Goal: Task Accomplishment & Management: Manage account settings

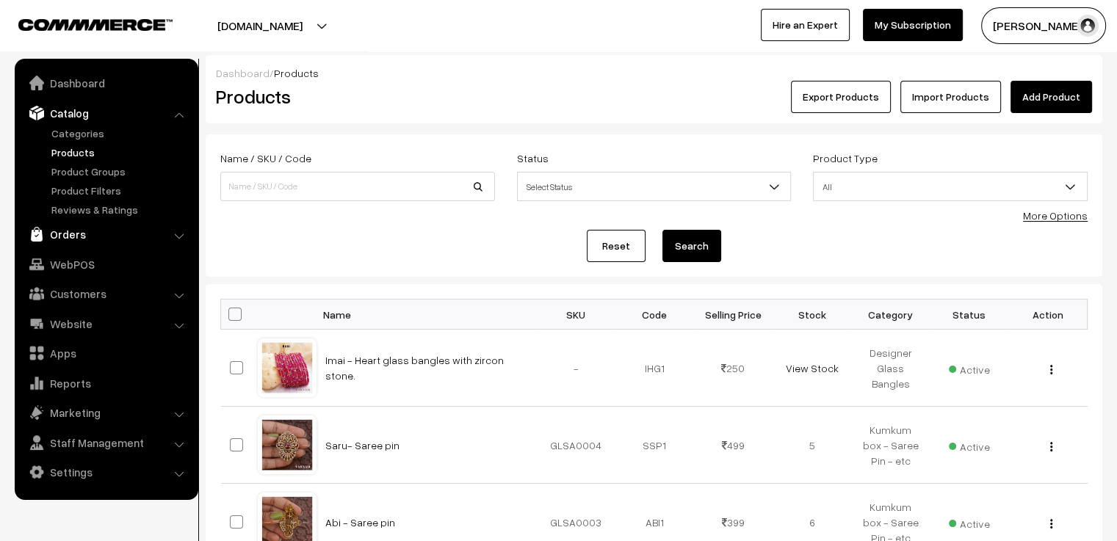
click at [62, 236] on link "Orders" at bounding box center [105, 234] width 175 height 26
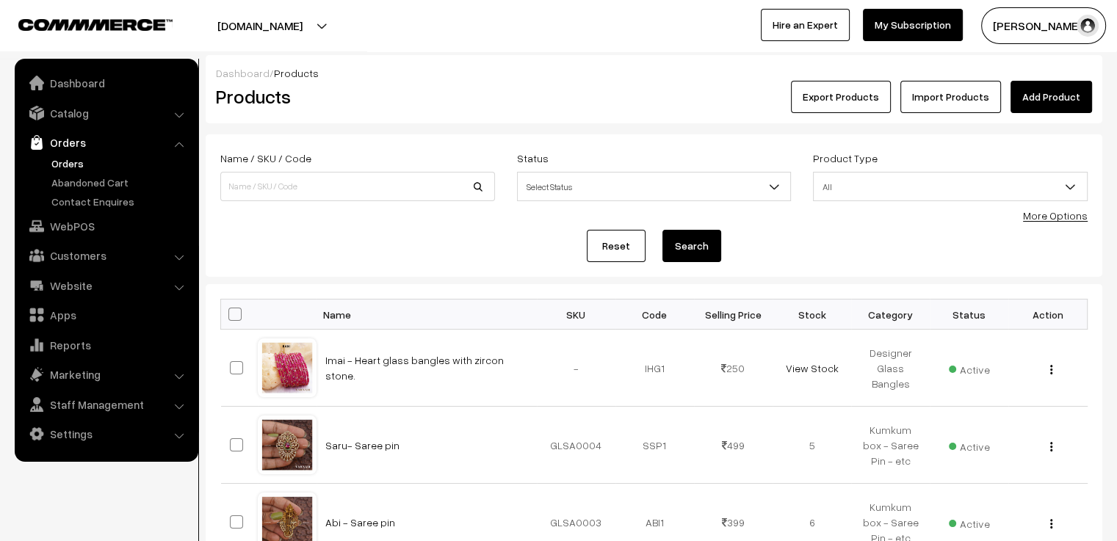
click at [64, 162] on link "Orders" at bounding box center [120, 163] width 145 height 15
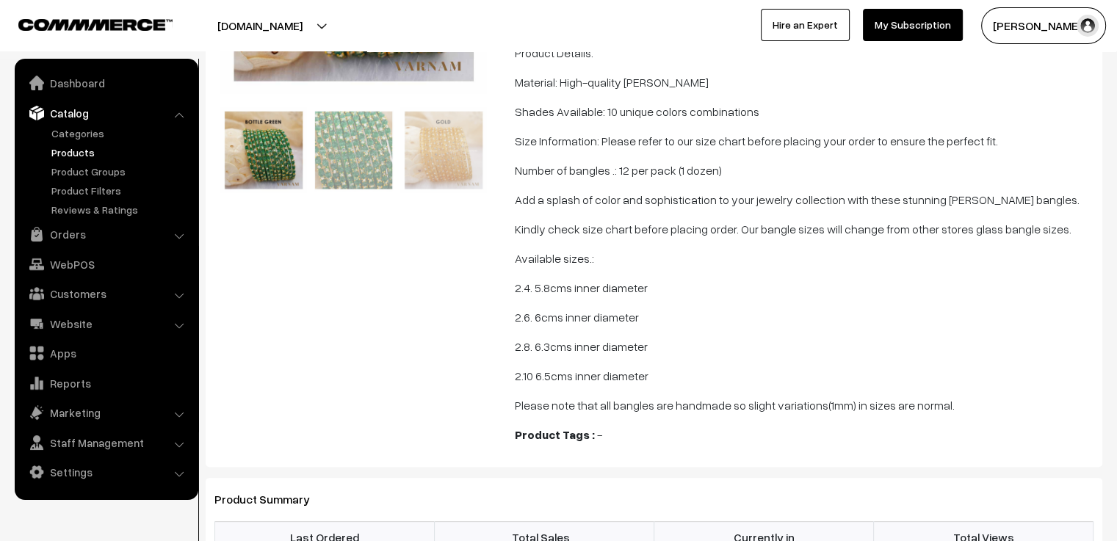
scroll to position [358, 0]
click at [72, 155] on link "Products" at bounding box center [120, 152] width 145 height 15
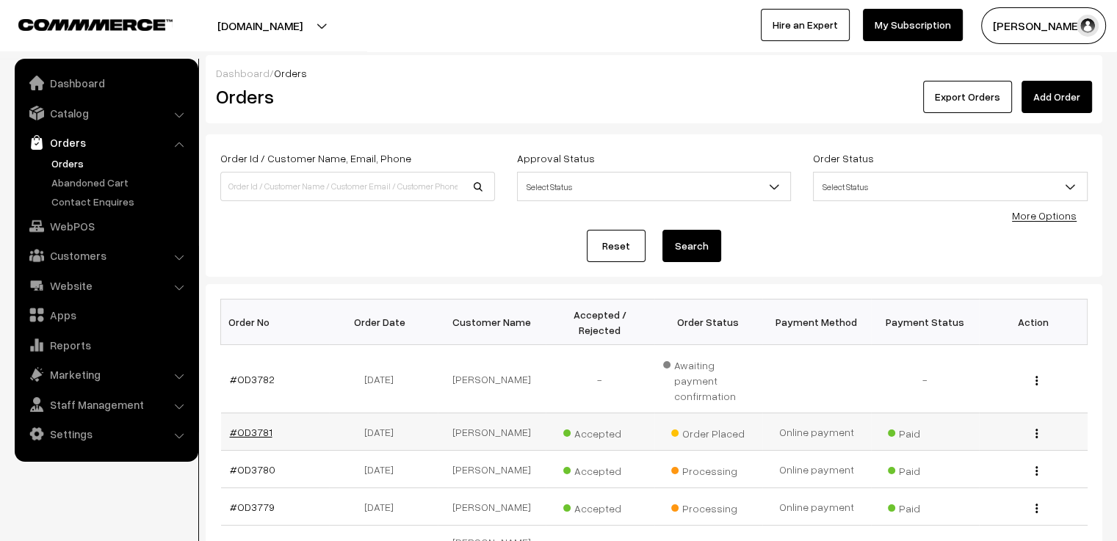
click at [247, 426] on link "#OD3781" at bounding box center [251, 432] width 43 height 12
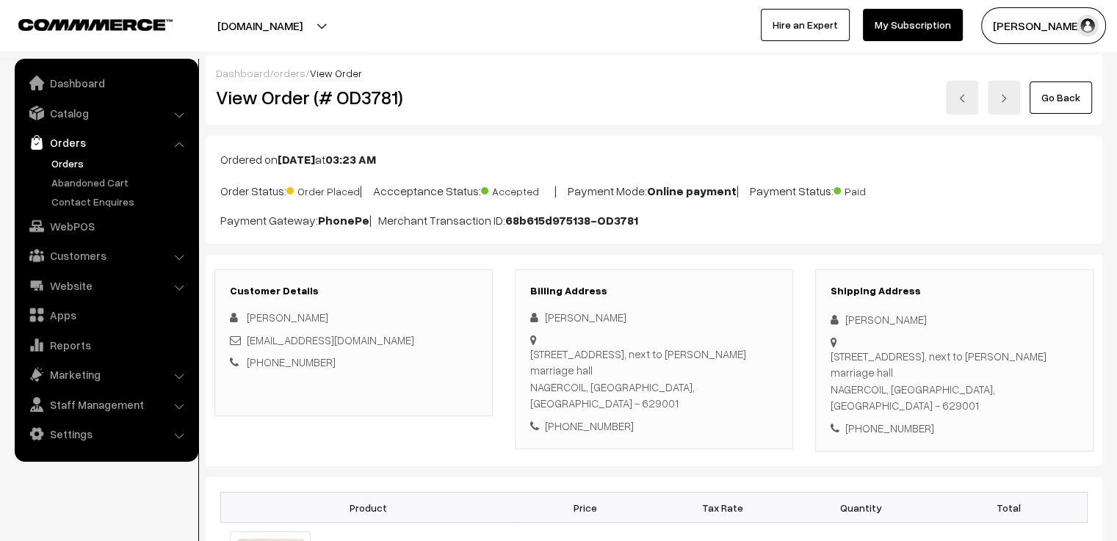
click at [289, 73] on link "orders" at bounding box center [289, 73] width 32 height 12
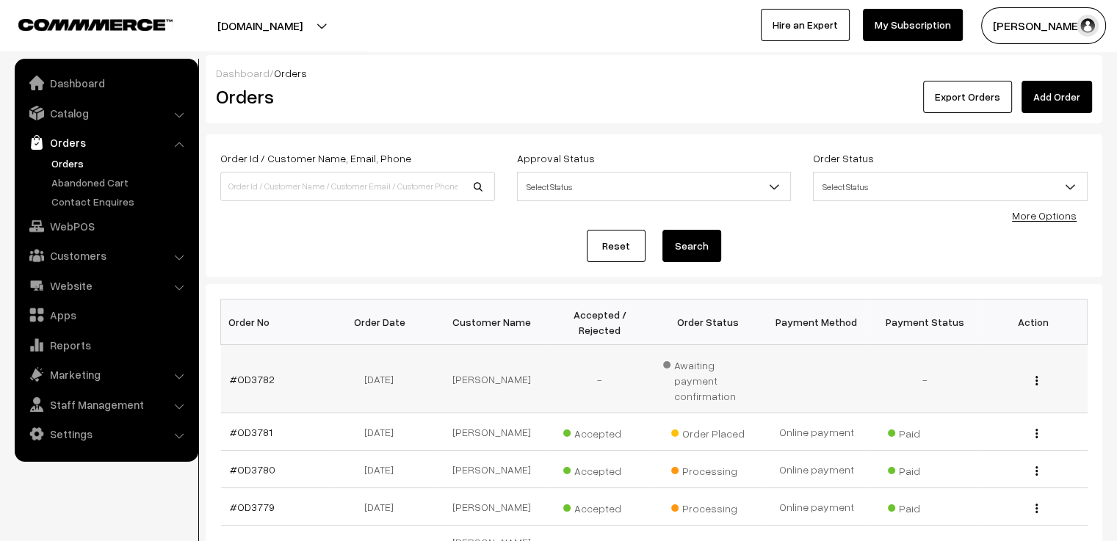
click at [264, 361] on td "#OD3782" at bounding box center [275, 379] width 109 height 68
click at [250, 373] on link "#OD3782" at bounding box center [252, 379] width 45 height 12
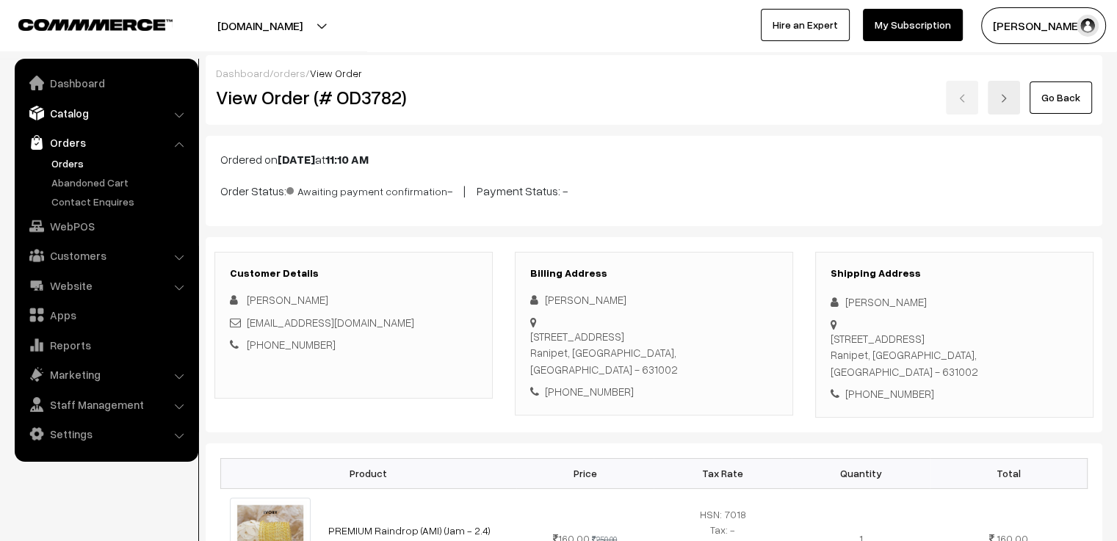
click at [70, 110] on link "Catalog" at bounding box center [105, 113] width 175 height 26
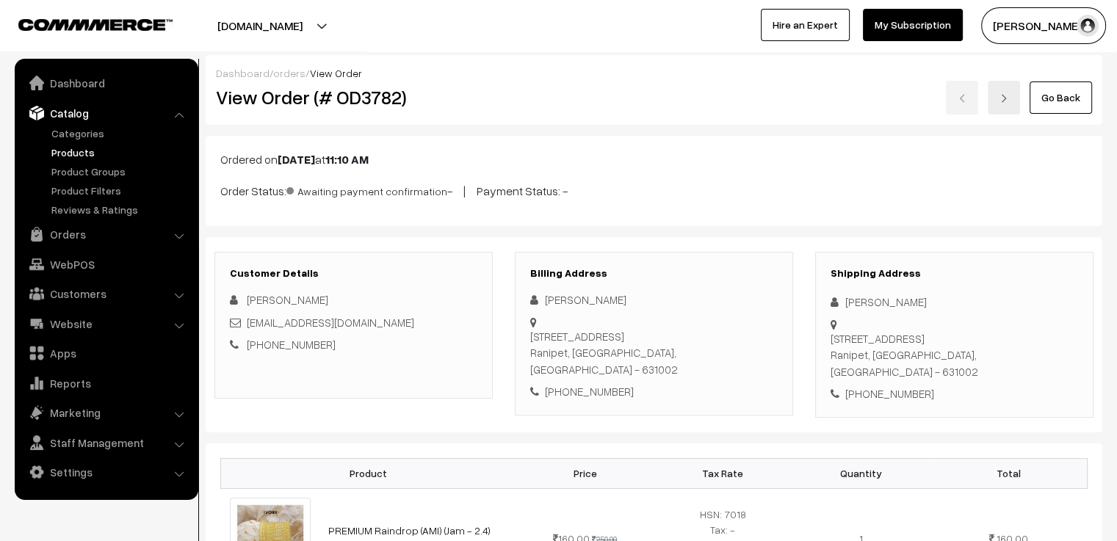
click at [69, 150] on link "Products" at bounding box center [120, 152] width 145 height 15
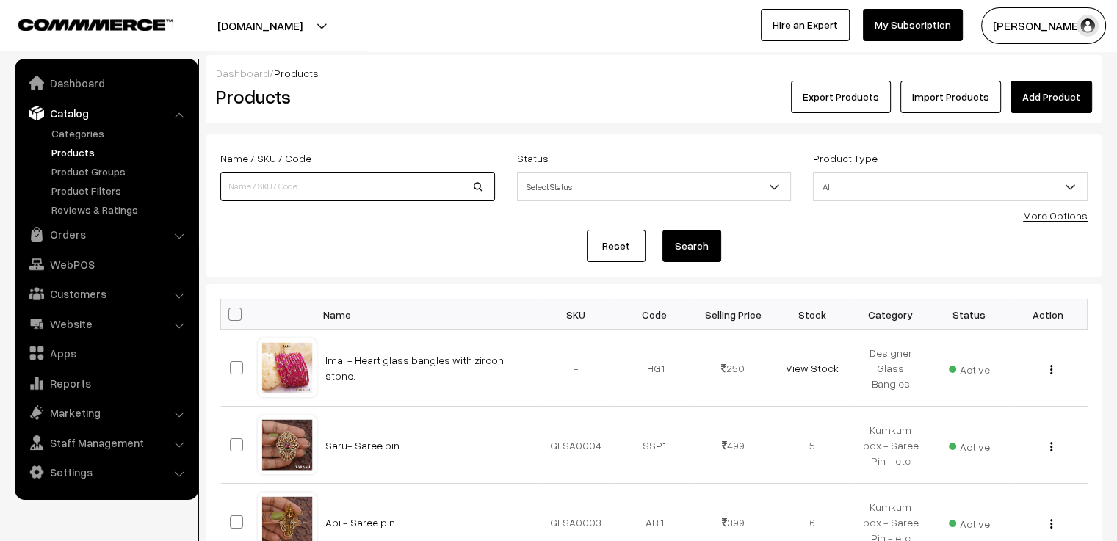
click at [345, 191] on input at bounding box center [357, 186] width 275 height 29
type input "premium"
click at [662, 230] on button "Search" at bounding box center [691, 246] width 59 height 32
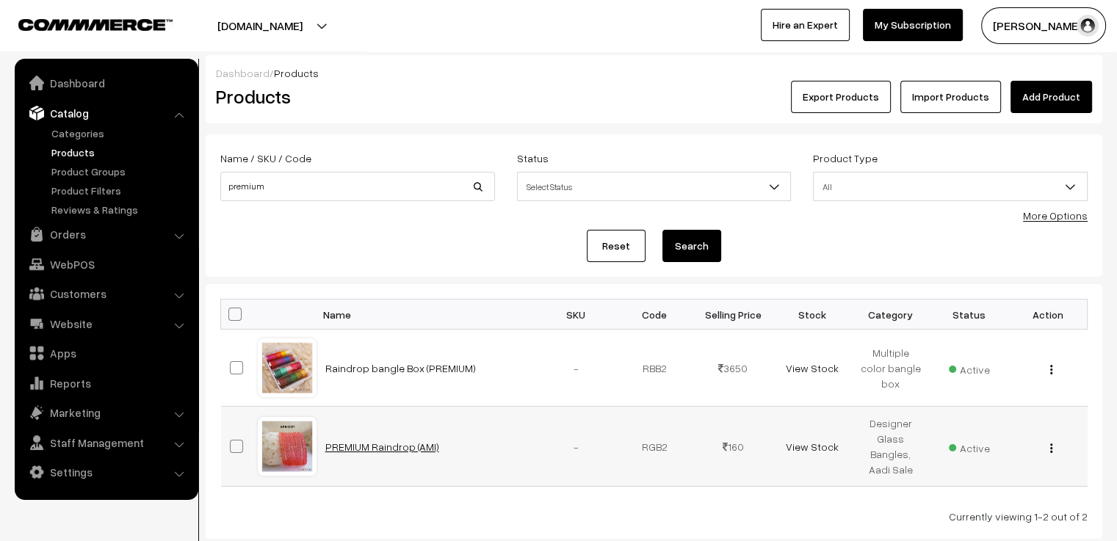
click at [357, 447] on link "PREMIUM Raindrop (AMI)" at bounding box center [382, 447] width 114 height 12
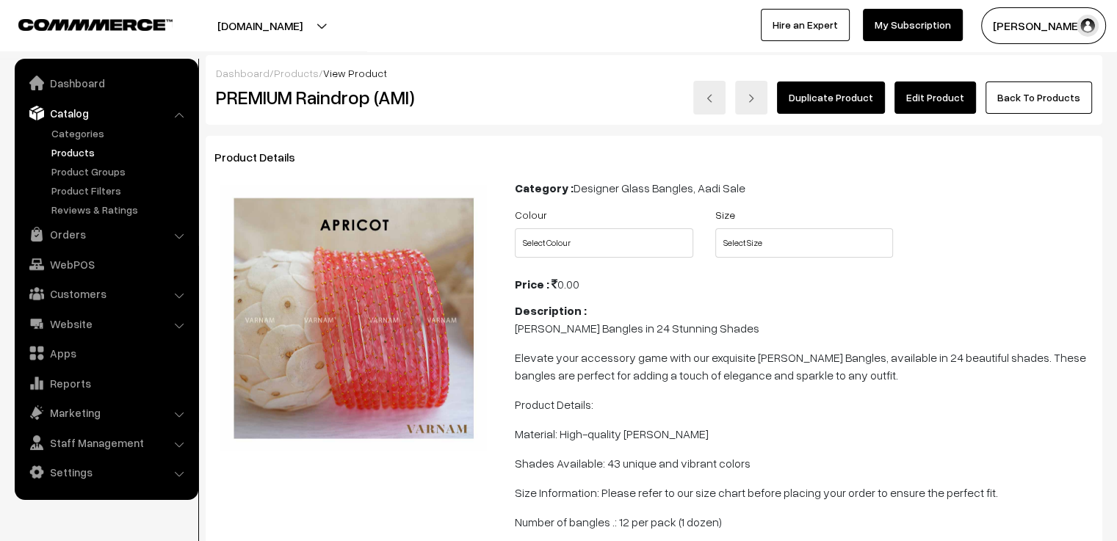
click at [927, 94] on link "Edit Product" at bounding box center [936, 98] width 82 height 32
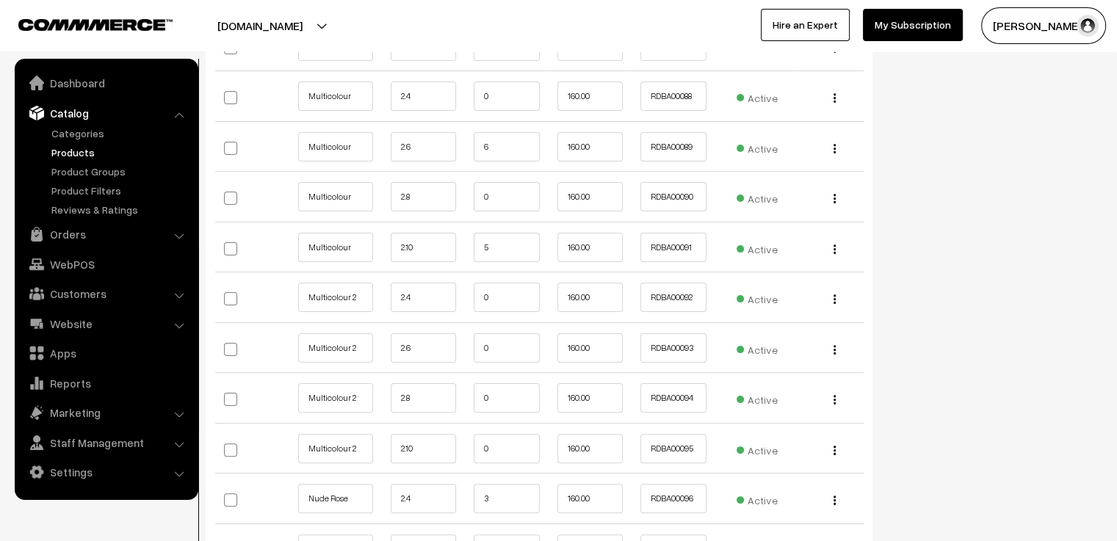
scroll to position [6022, 0]
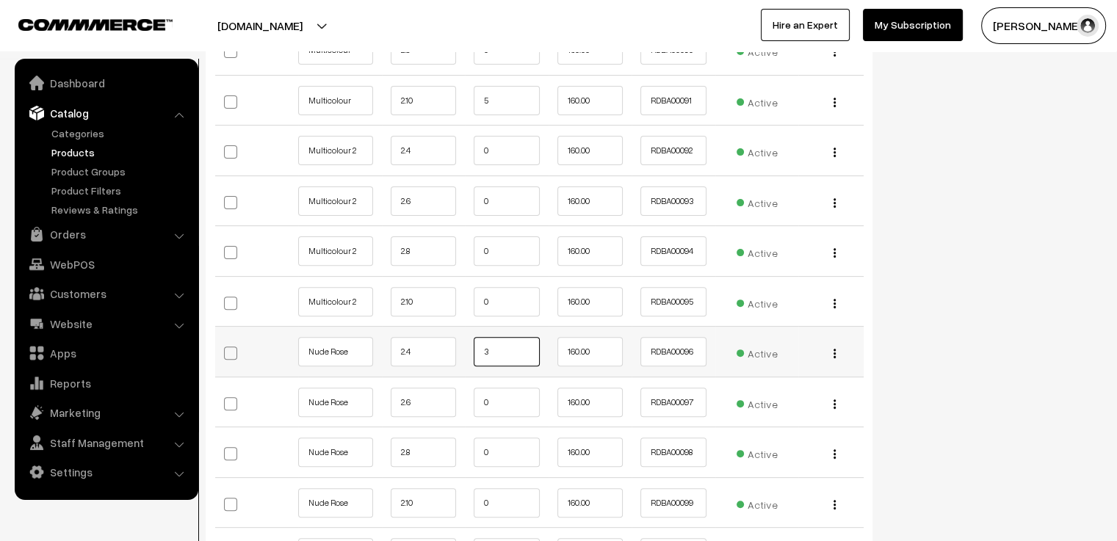
drag, startPoint x: 516, startPoint y: 333, endPoint x: 463, endPoint y: 340, distance: 53.4
click at [463, 340] on tr "Nude Rose 2.4 3 160.00 RDBA00096" at bounding box center [539, 352] width 648 height 51
type input "0"
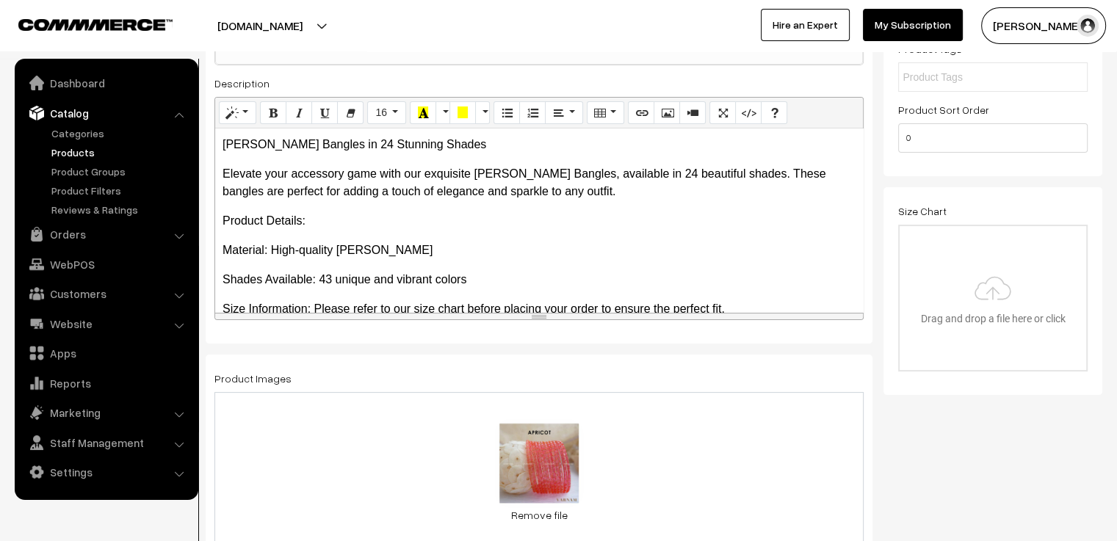
scroll to position [0, 0]
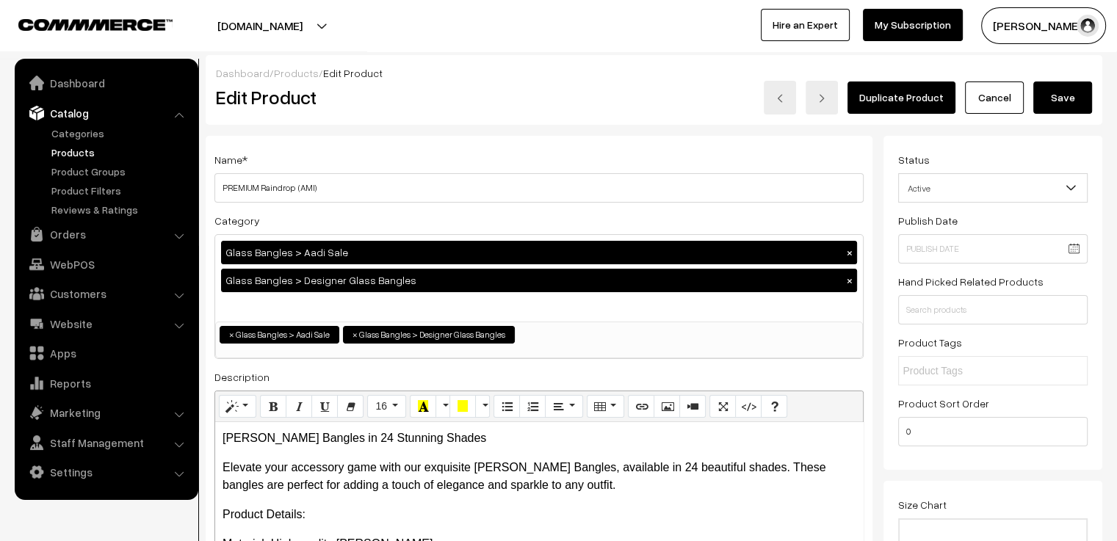
click at [1070, 107] on button "Save" at bounding box center [1062, 98] width 59 height 32
click at [985, 103] on link "Cancel" at bounding box center [994, 98] width 59 height 32
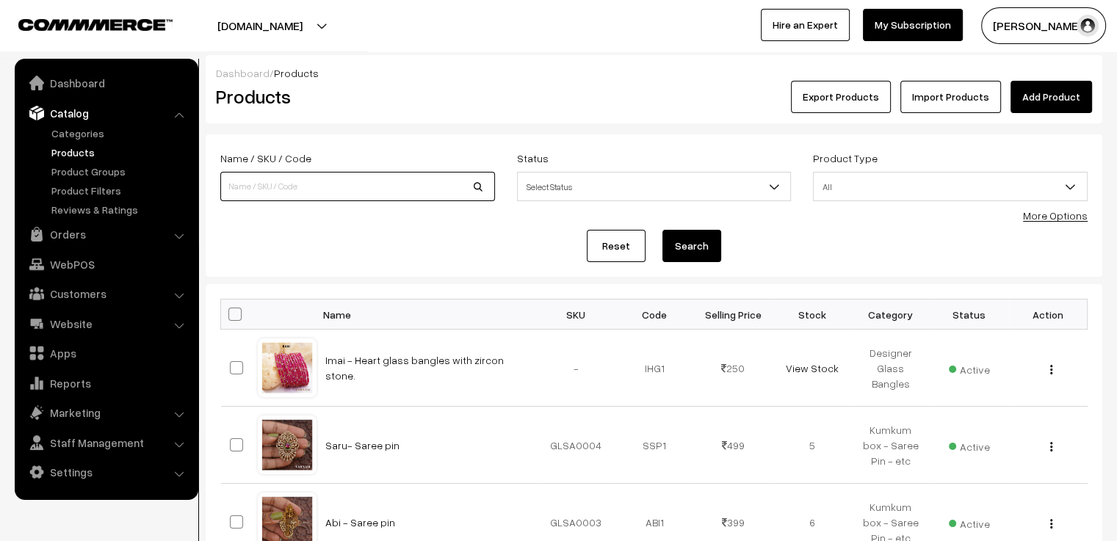
click at [295, 184] on input at bounding box center [357, 186] width 275 height 29
type input "ami"
click at [662, 230] on button "Search" at bounding box center [691, 246] width 59 height 32
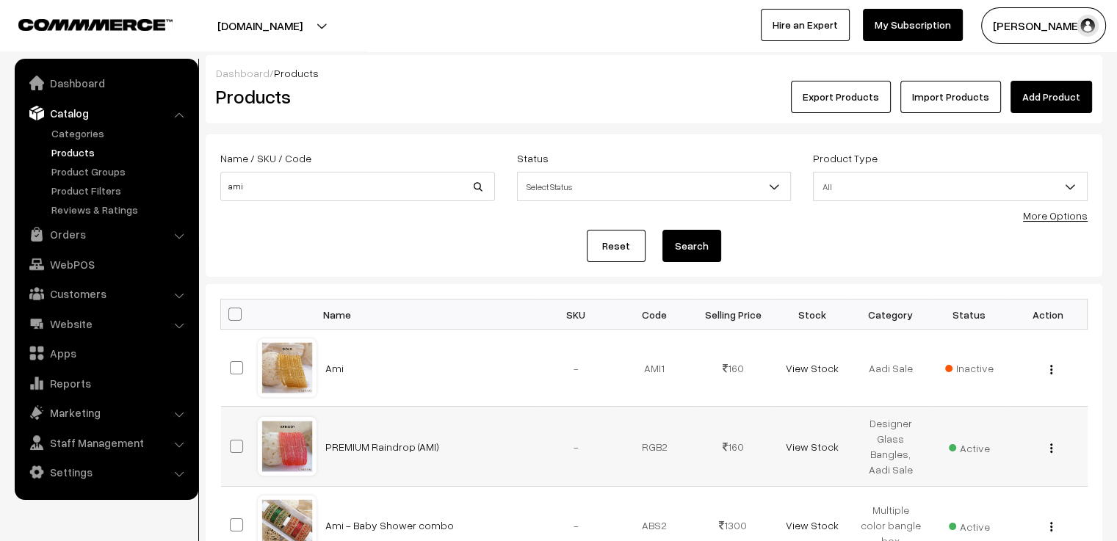
click at [234, 444] on span at bounding box center [236, 446] width 13 height 13
click at [232, 442] on input "checkbox" at bounding box center [228, 438] width 10 height 10
checkbox input "true"
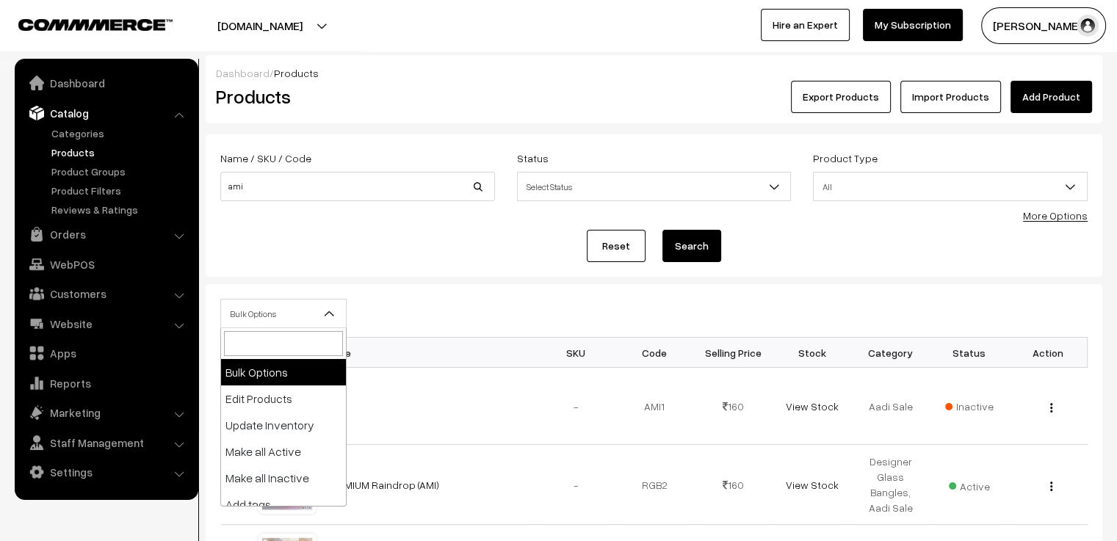
click at [270, 308] on span "Bulk Options" at bounding box center [283, 314] width 125 height 26
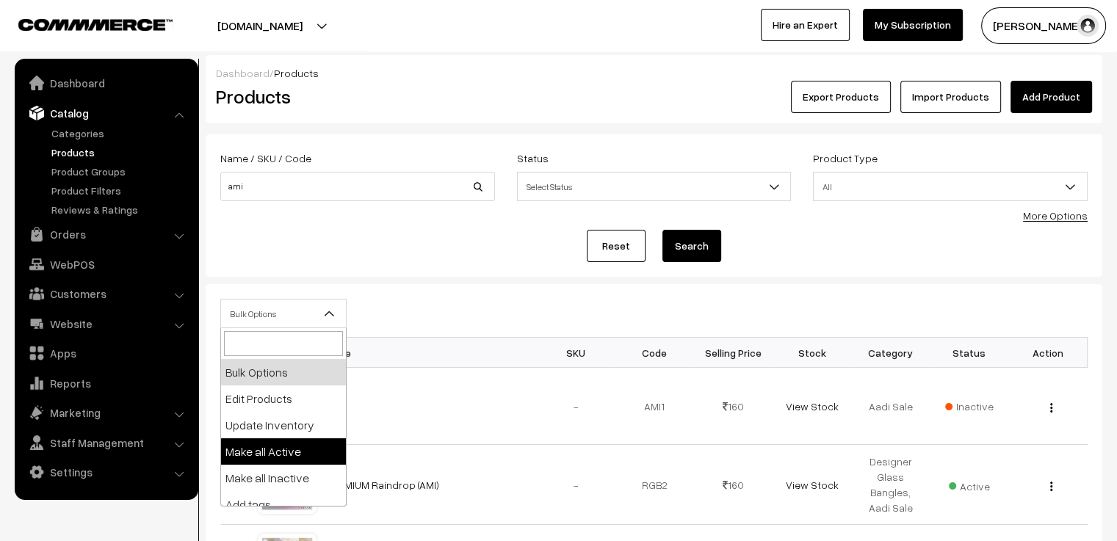
select select "active"
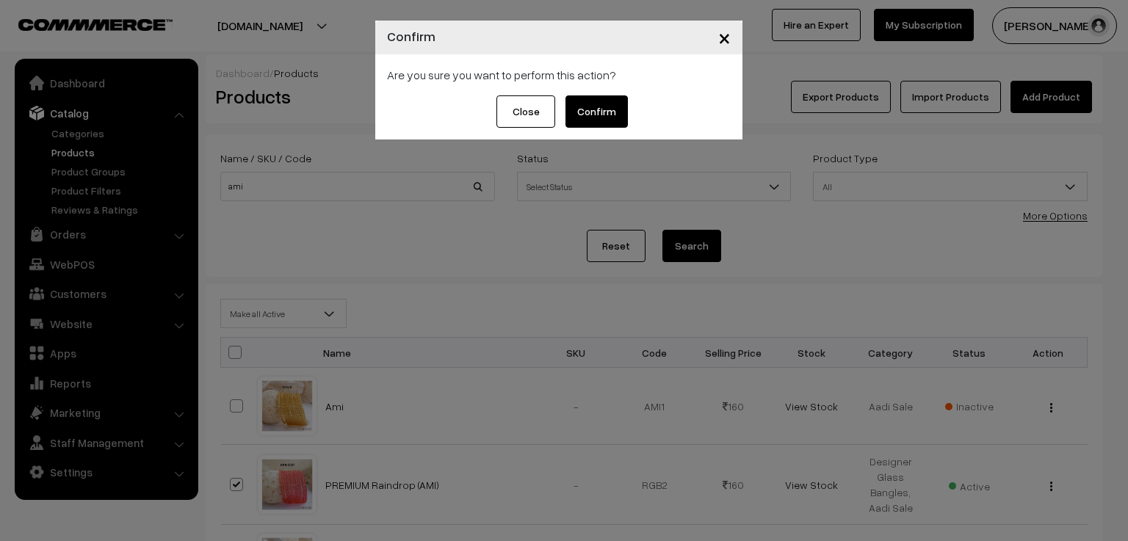
click at [598, 114] on button "Confirm" at bounding box center [597, 111] width 62 height 32
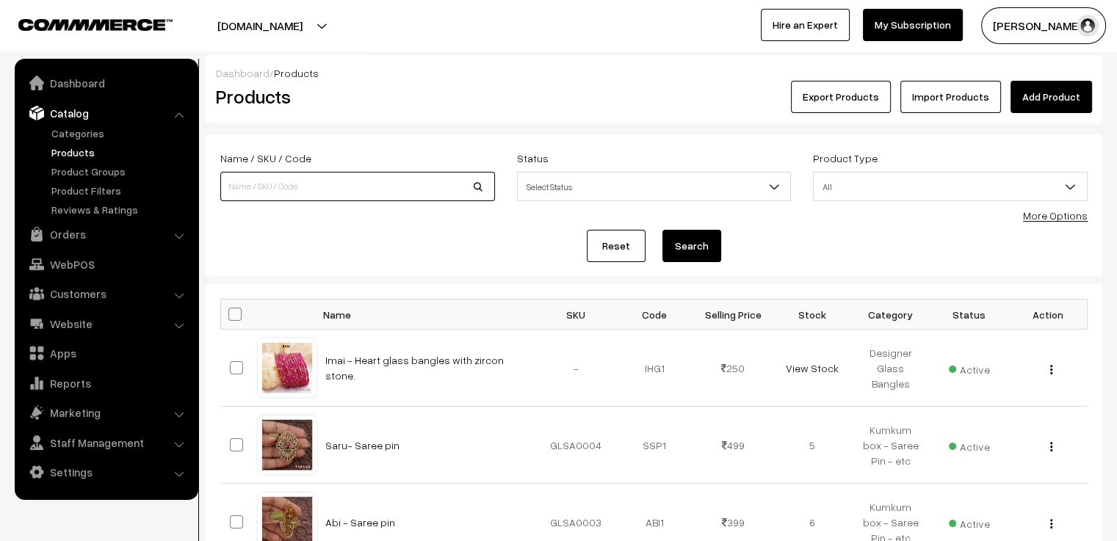
click at [339, 190] on input at bounding box center [357, 186] width 275 height 29
type input "agra"
click at [662, 230] on button "Search" at bounding box center [691, 246] width 59 height 32
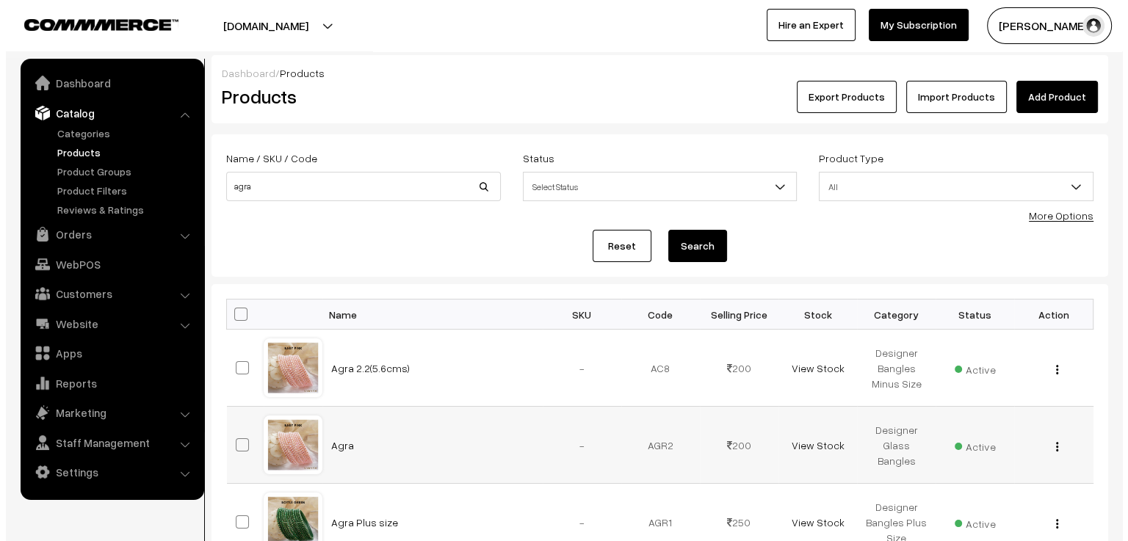
scroll to position [73, 0]
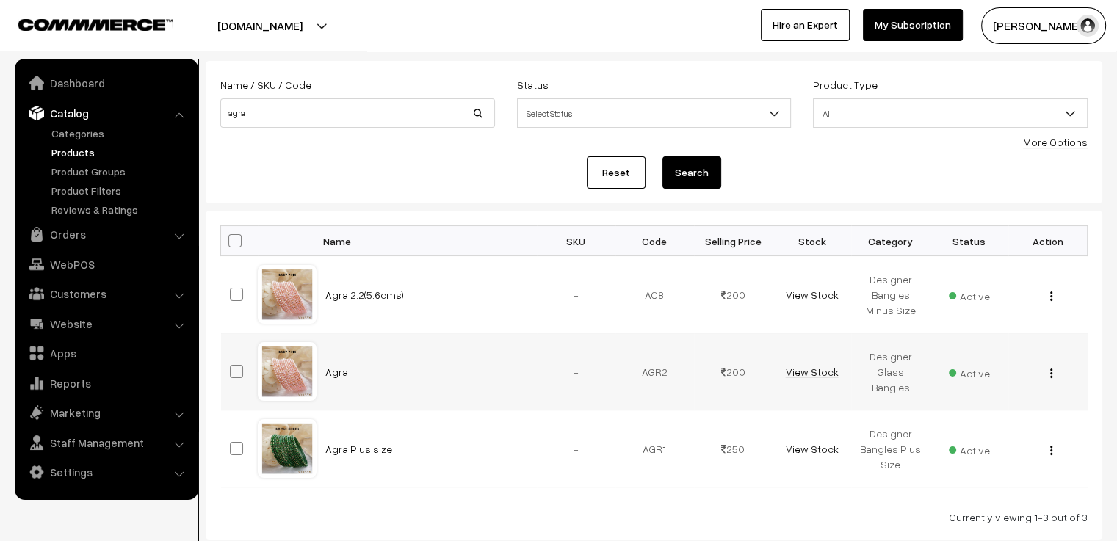
click at [814, 371] on link "View Stock" at bounding box center [811, 372] width 53 height 12
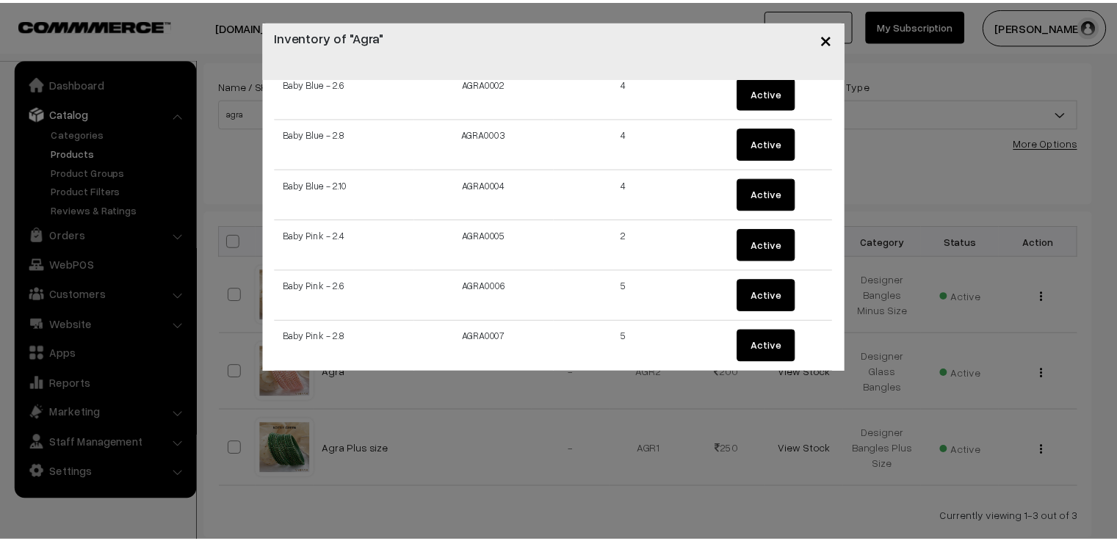
scroll to position [0, 0]
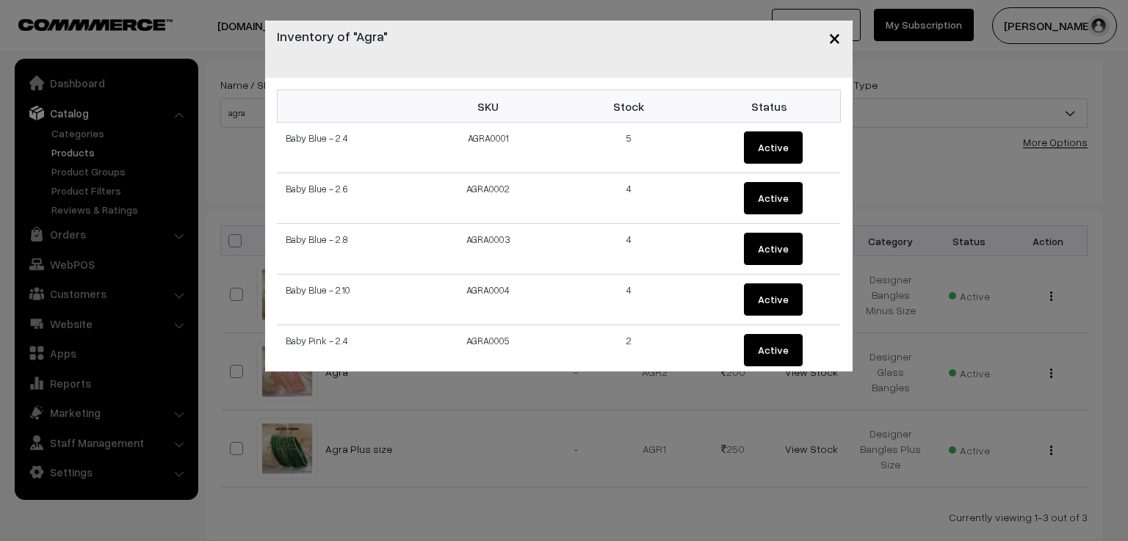
click at [834, 39] on span "×" at bounding box center [834, 37] width 12 height 27
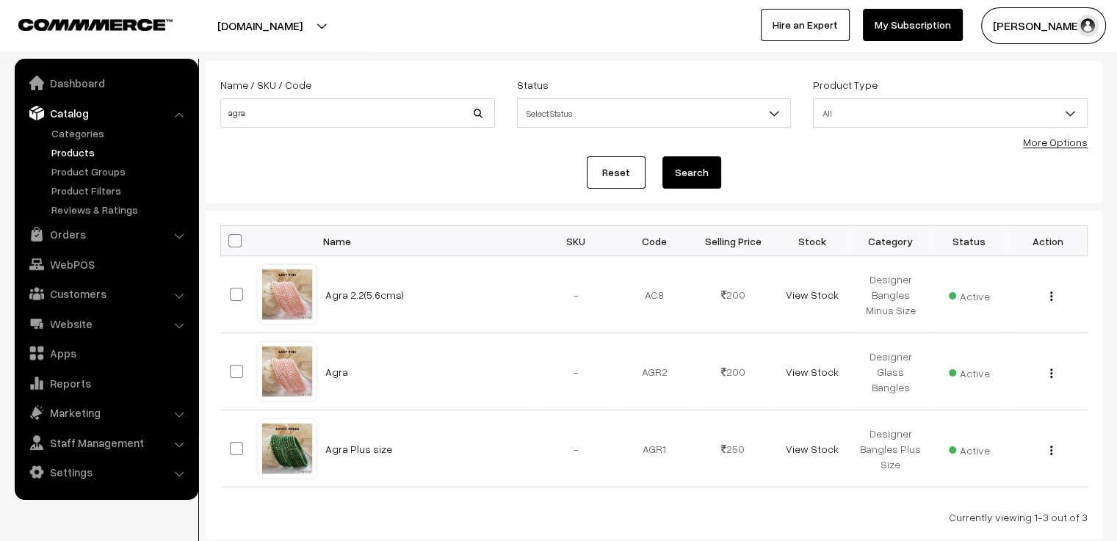
click at [453, 158] on div "Reset Search" at bounding box center [653, 172] width 867 height 32
drag, startPoint x: 281, startPoint y: 114, endPoint x: 209, endPoint y: 114, distance: 71.2
click at [209, 114] on div "Name / SKU / Code agra" at bounding box center [357, 106] width 297 height 61
type input "hridhayam"
click at [662, 156] on button "Search" at bounding box center [691, 172] width 59 height 32
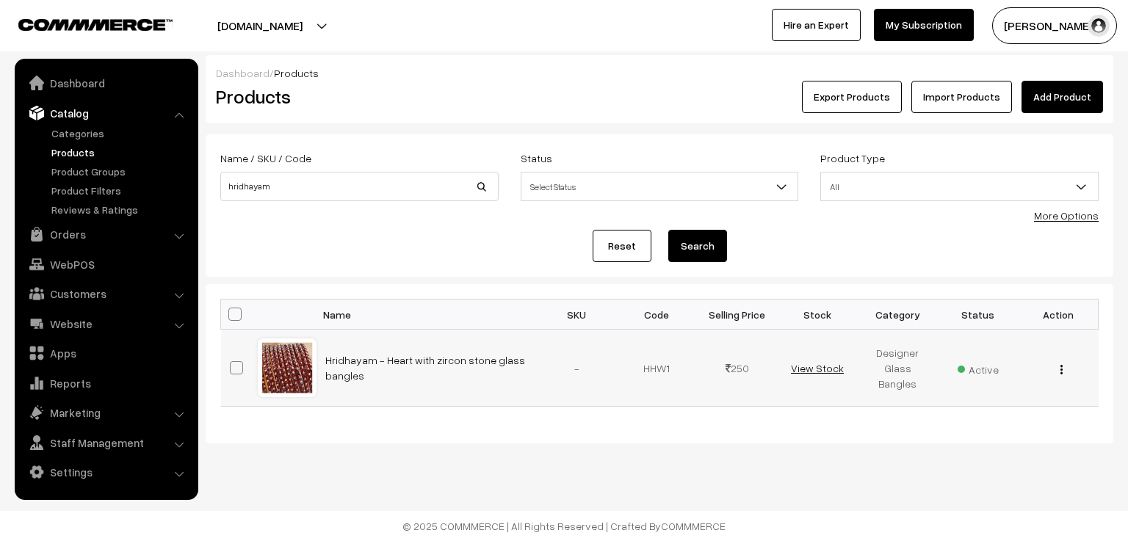
click at [809, 363] on link "View Stock" at bounding box center [817, 368] width 53 height 12
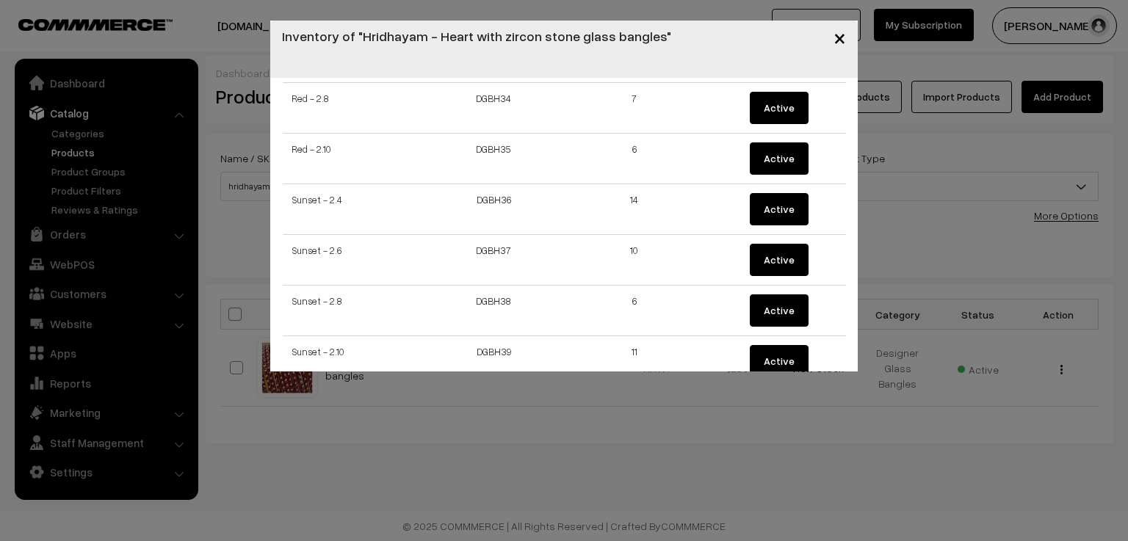
scroll to position [1783, 0]
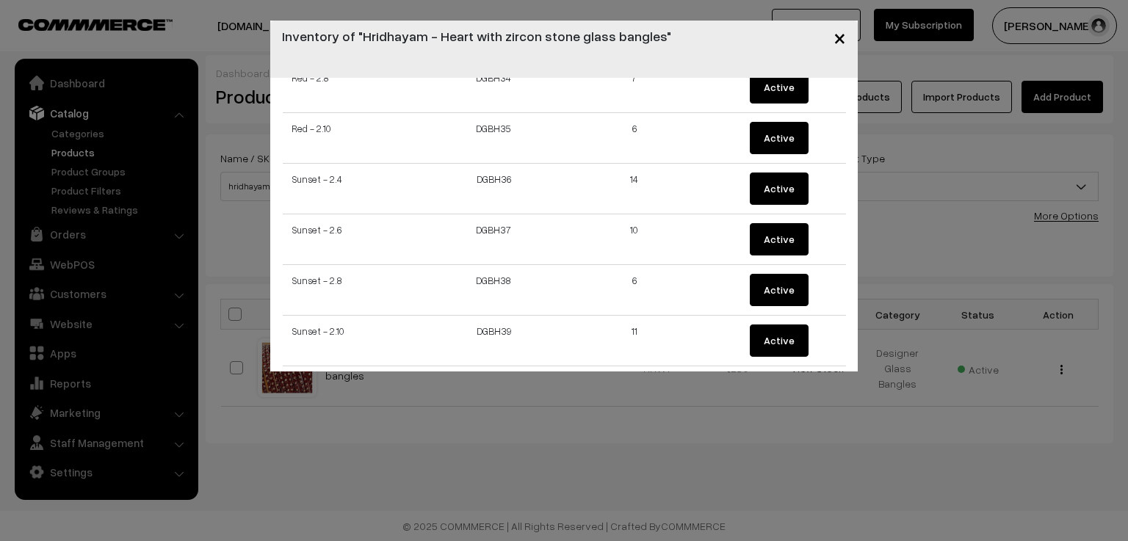
click at [842, 35] on span "×" at bounding box center [840, 37] width 12 height 27
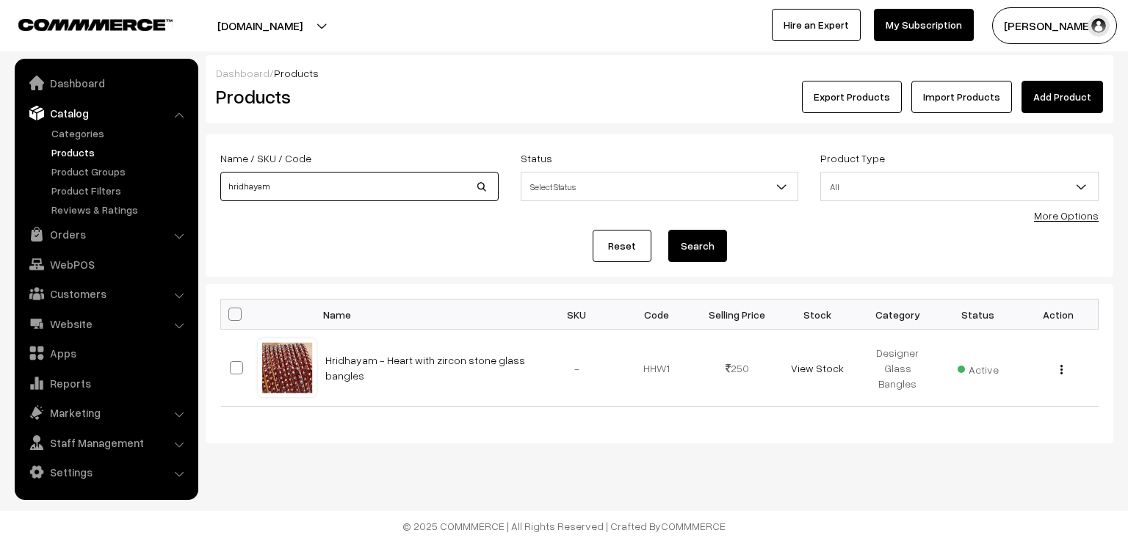
drag, startPoint x: 295, startPoint y: 189, endPoint x: 218, endPoint y: 200, distance: 77.2
click at [218, 200] on div "Name / SKU / Code hridhayam" at bounding box center [359, 179] width 300 height 61
type input "charvi"
click at [668, 230] on button "Search" at bounding box center [697, 246] width 59 height 32
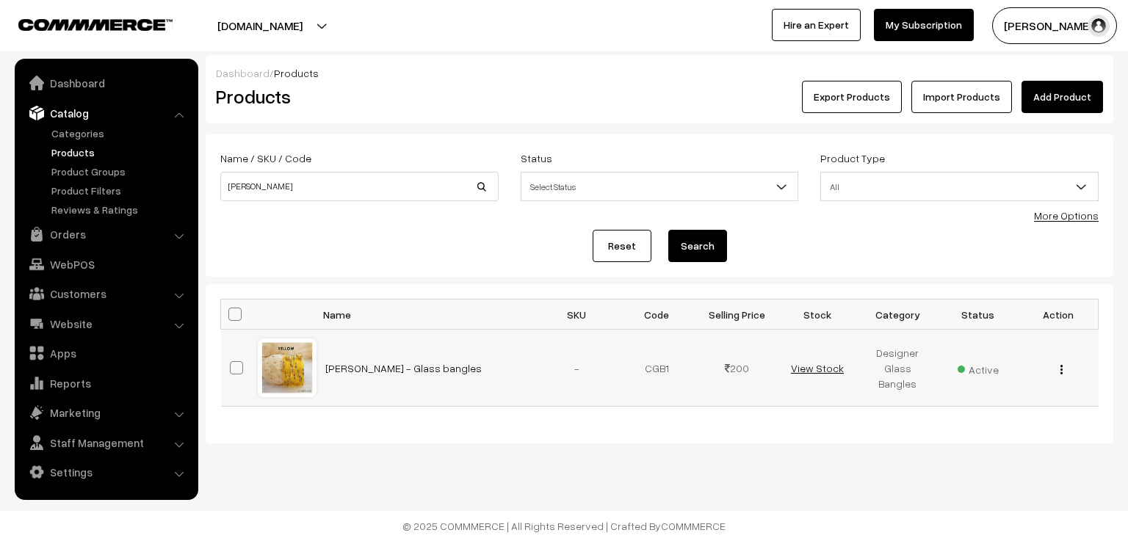
click at [796, 369] on link "View Stock" at bounding box center [817, 368] width 53 height 12
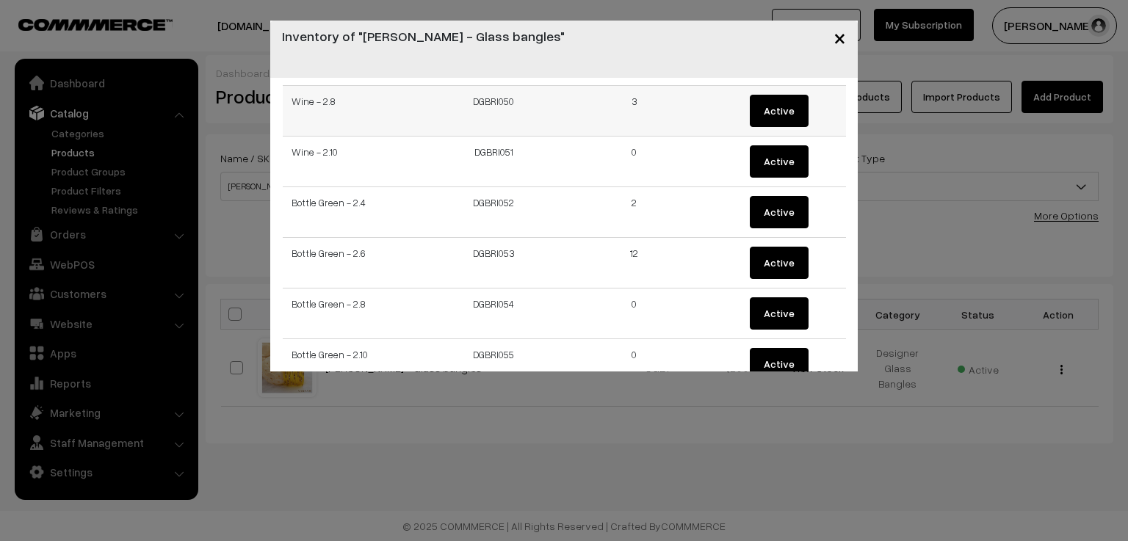
scroll to position [2587, 0]
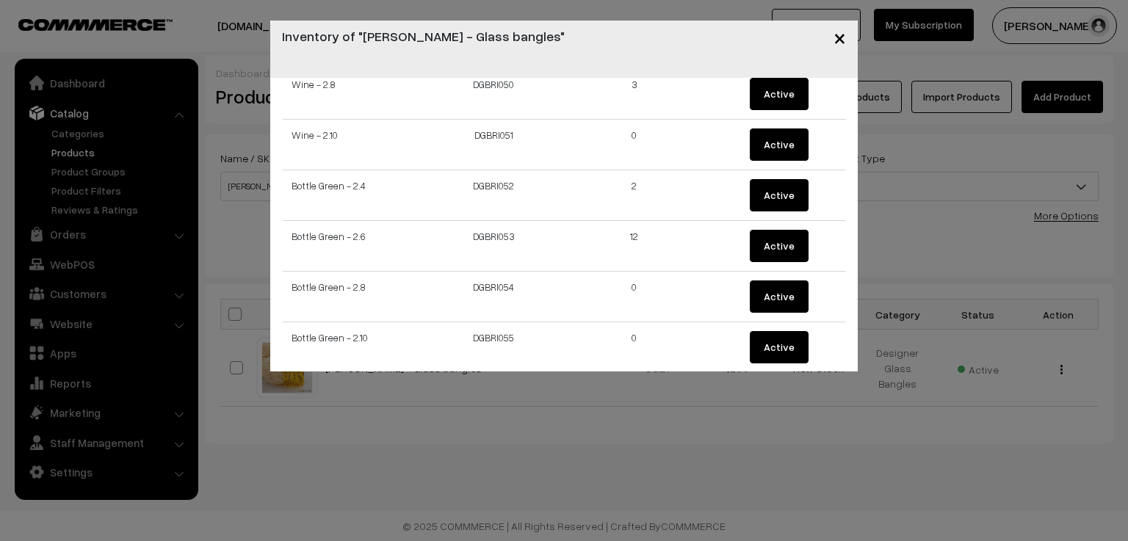
drag, startPoint x: 834, startPoint y: 45, endPoint x: 814, endPoint y: 55, distance: 21.7
click at [834, 45] on span "×" at bounding box center [840, 37] width 12 height 27
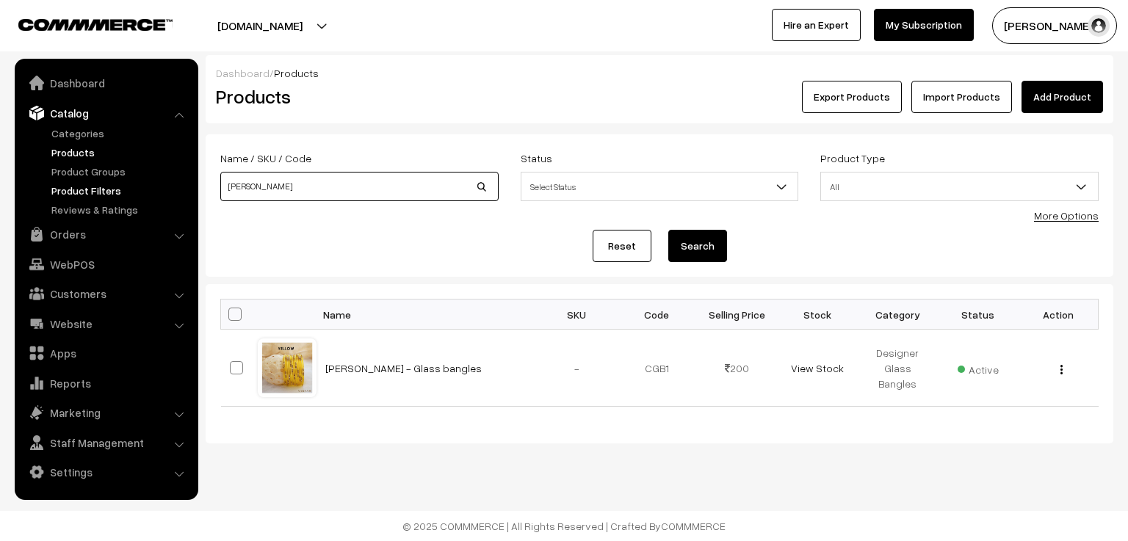
drag, startPoint x: 258, startPoint y: 183, endPoint x: 184, endPoint y: 193, distance: 74.9
click at [184, 193] on body "Thank you for showing interest. Our team will call you shortly. Close varnambya…" at bounding box center [564, 270] width 1128 height 541
type input "vimra"
click at [668, 230] on button "Search" at bounding box center [697, 246] width 59 height 32
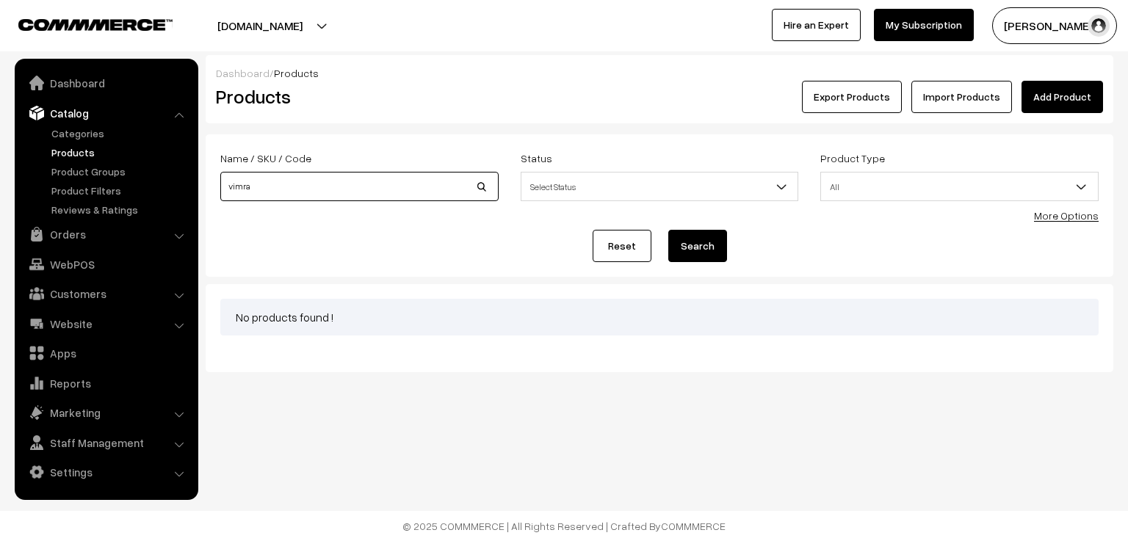
drag, startPoint x: 250, startPoint y: 183, endPoint x: 240, endPoint y: 195, distance: 16.2
click at [240, 195] on input "vimra" at bounding box center [359, 186] width 278 height 29
type input "vimara"
click at [668, 230] on button "Search" at bounding box center [697, 246] width 59 height 32
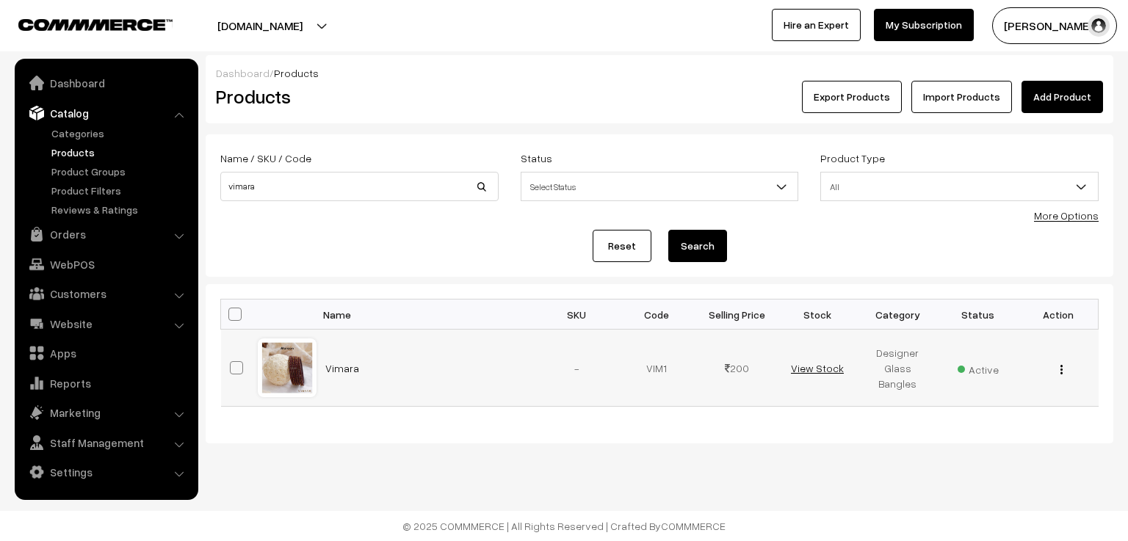
click at [820, 369] on link "View Stock" at bounding box center [817, 368] width 53 height 12
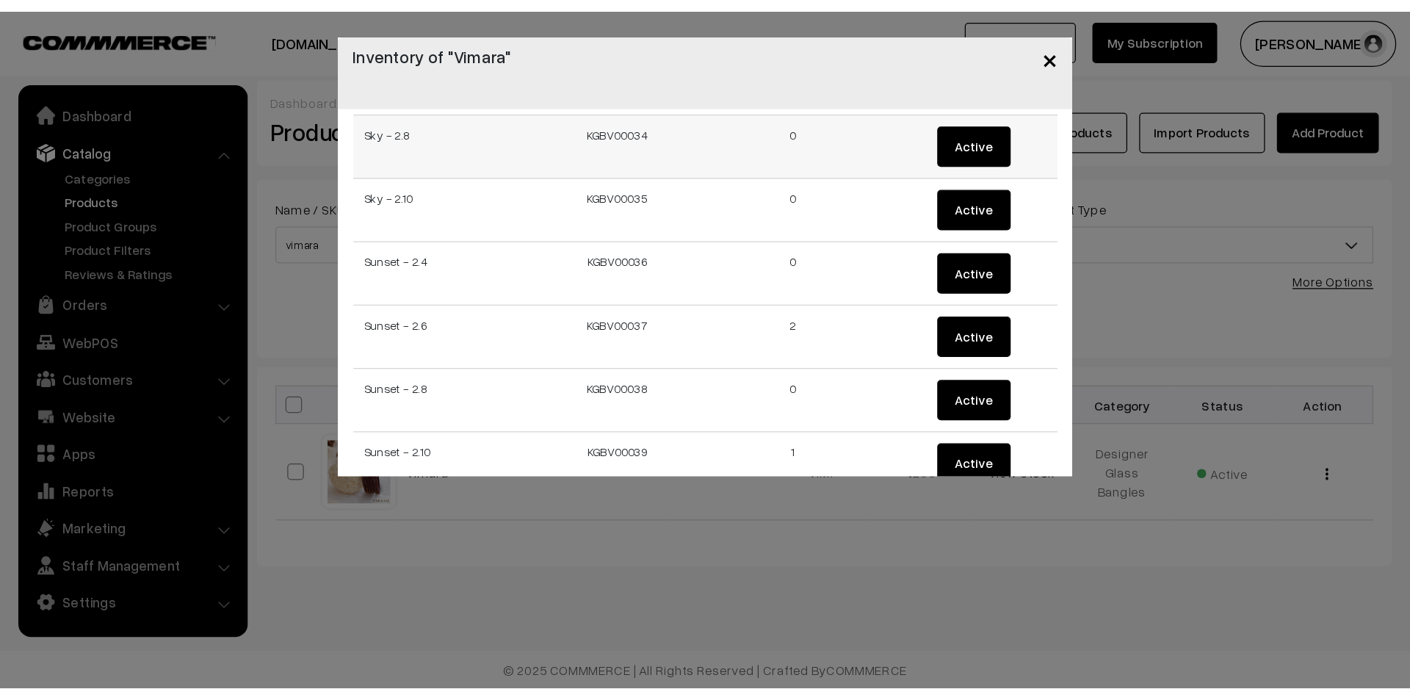
scroll to position [1783, 0]
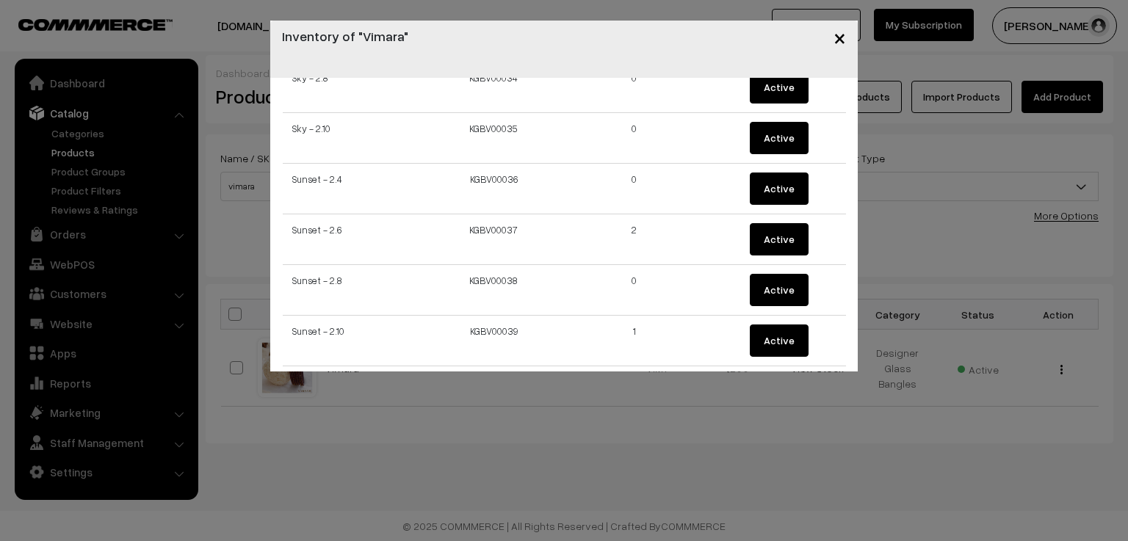
click at [837, 39] on span "×" at bounding box center [840, 37] width 12 height 27
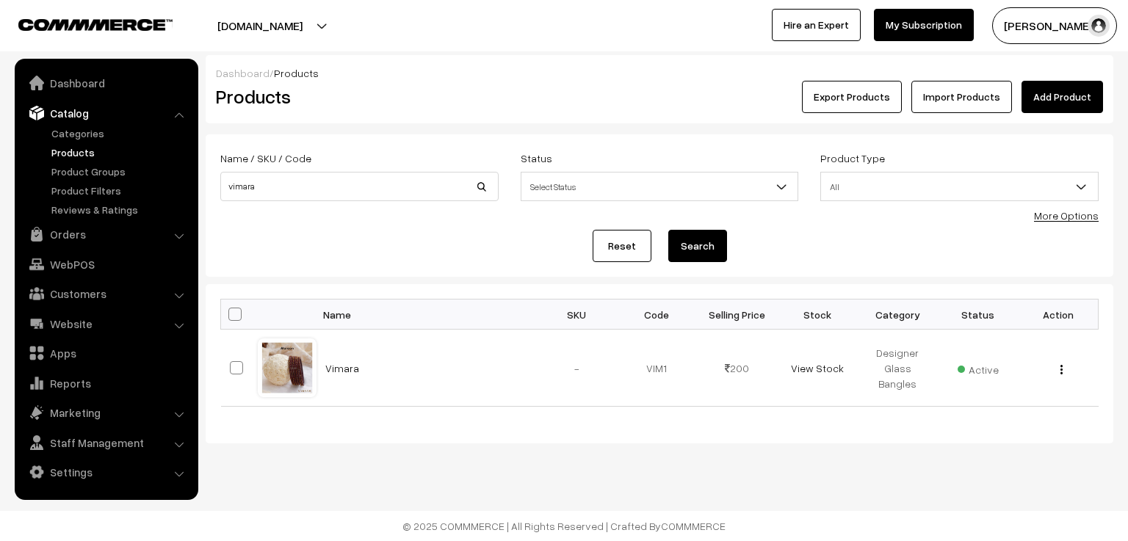
click at [480, 96] on h2 "Products" at bounding box center [356, 96] width 281 height 23
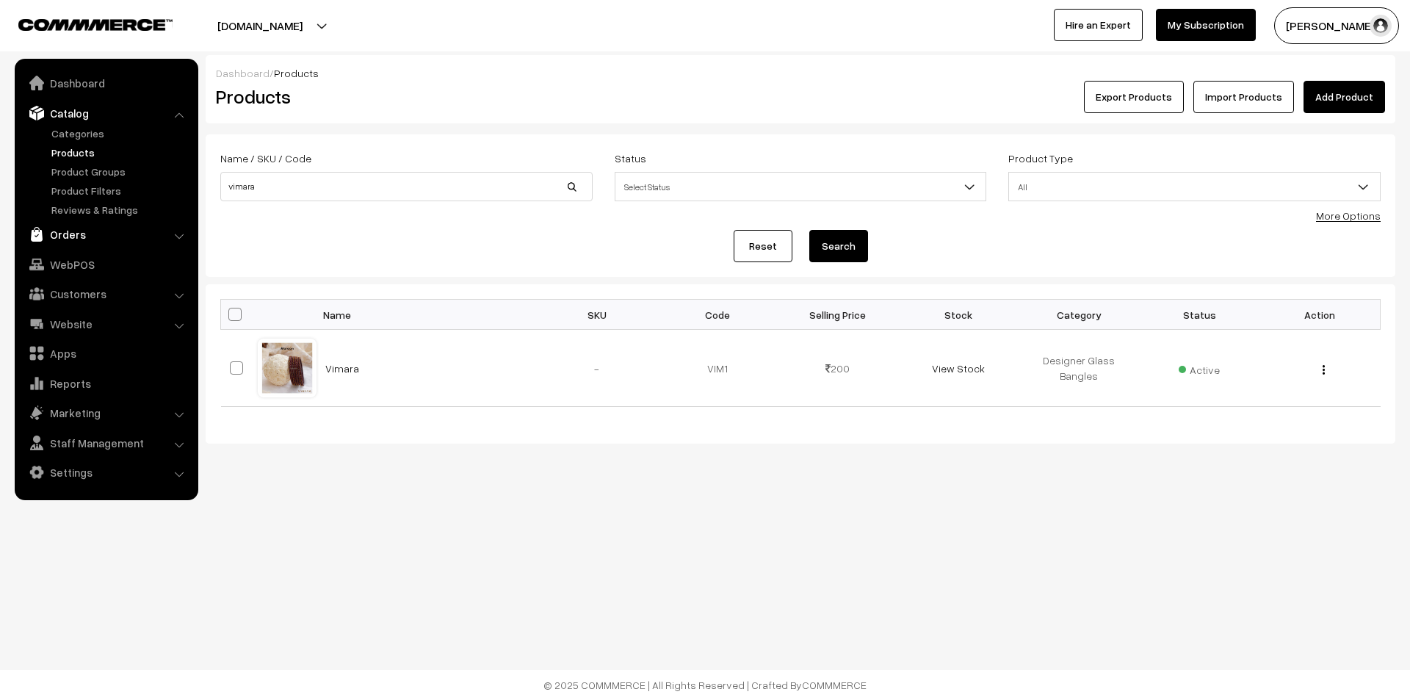
click at [76, 232] on link "Orders" at bounding box center [105, 234] width 175 height 26
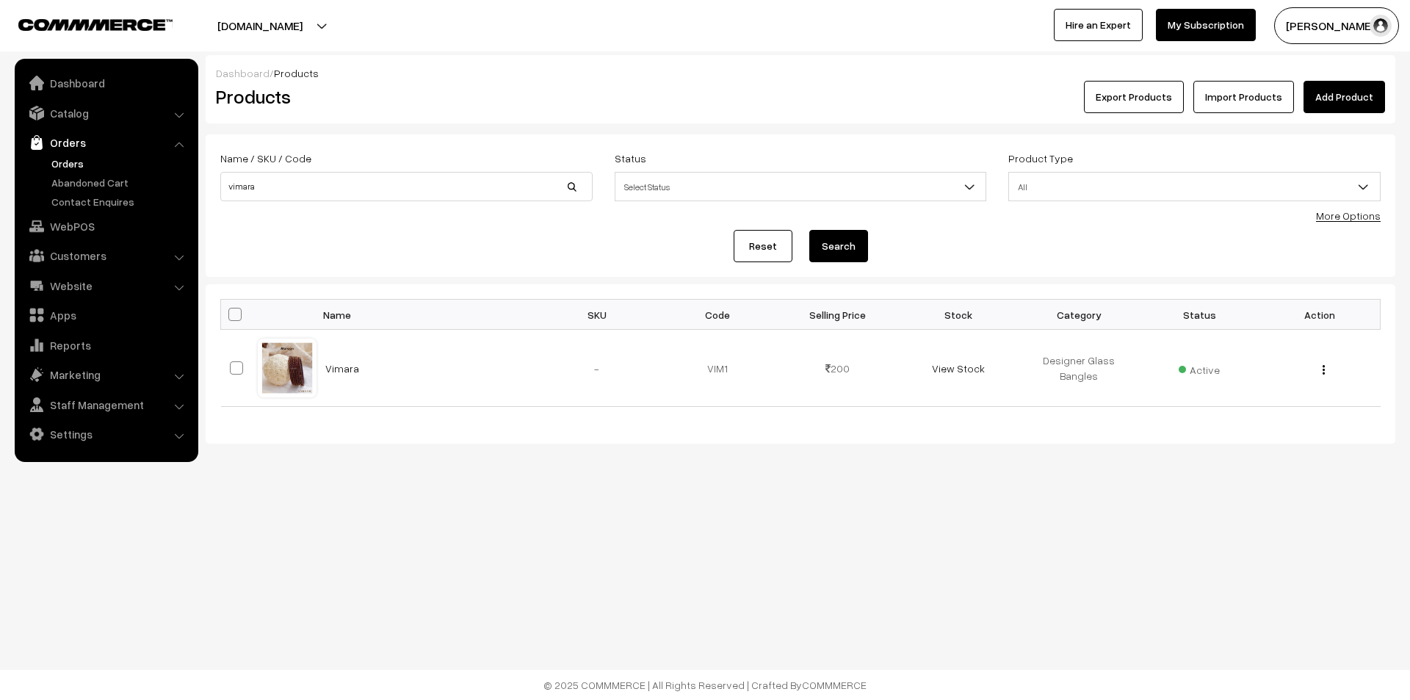
click at [56, 157] on link "Orders" at bounding box center [120, 163] width 145 height 15
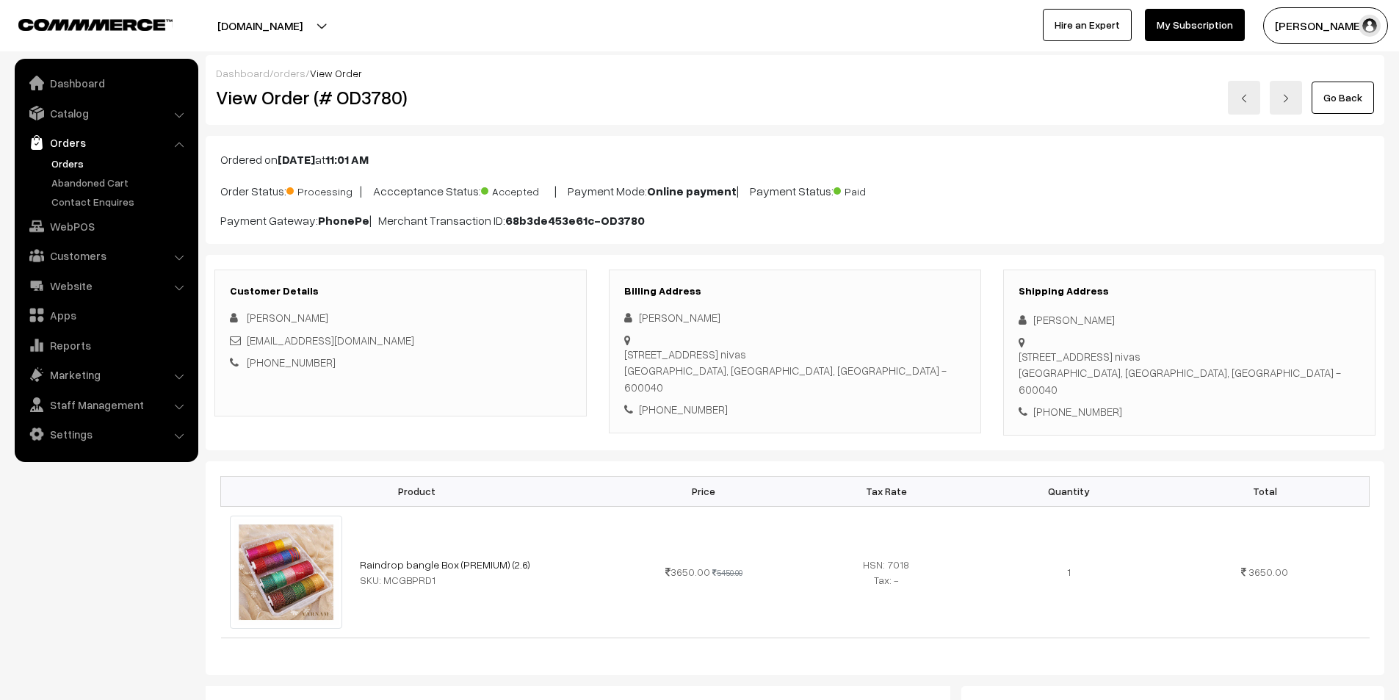
scroll to position [733, 0]
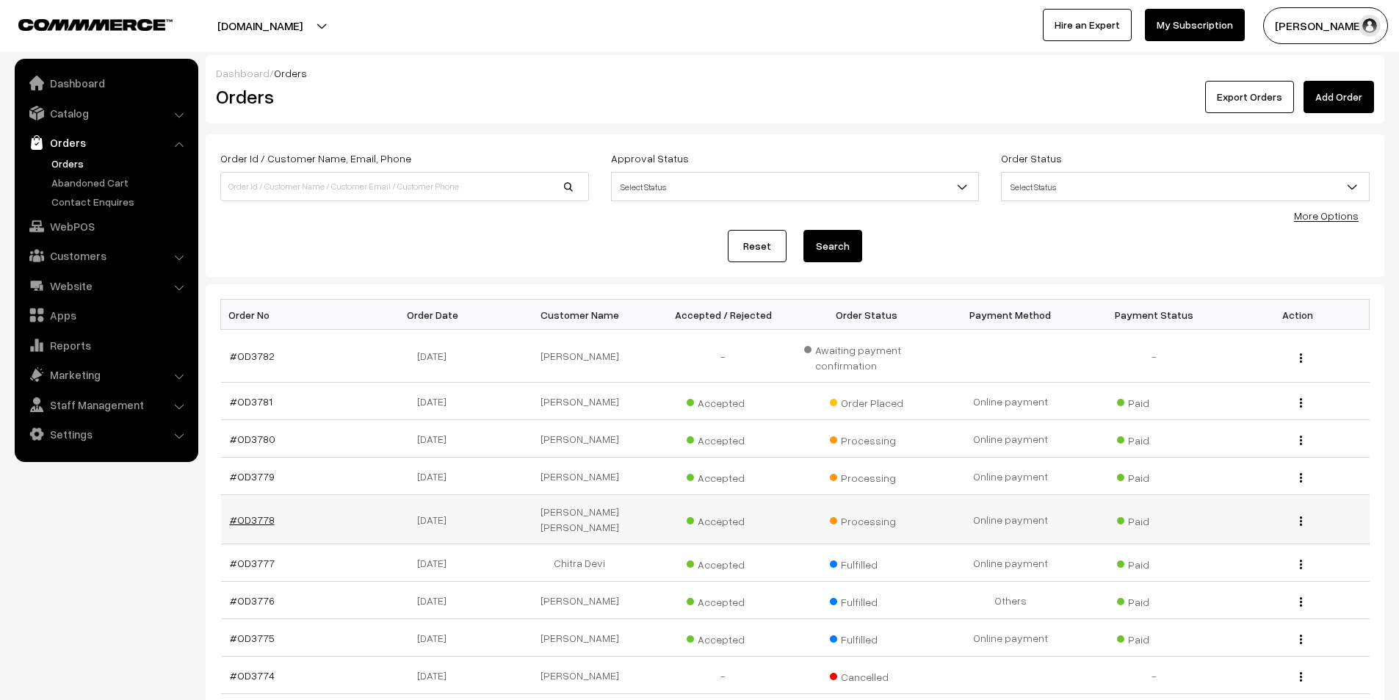
click at [249, 513] on link "#OD3778" at bounding box center [252, 519] width 45 height 12
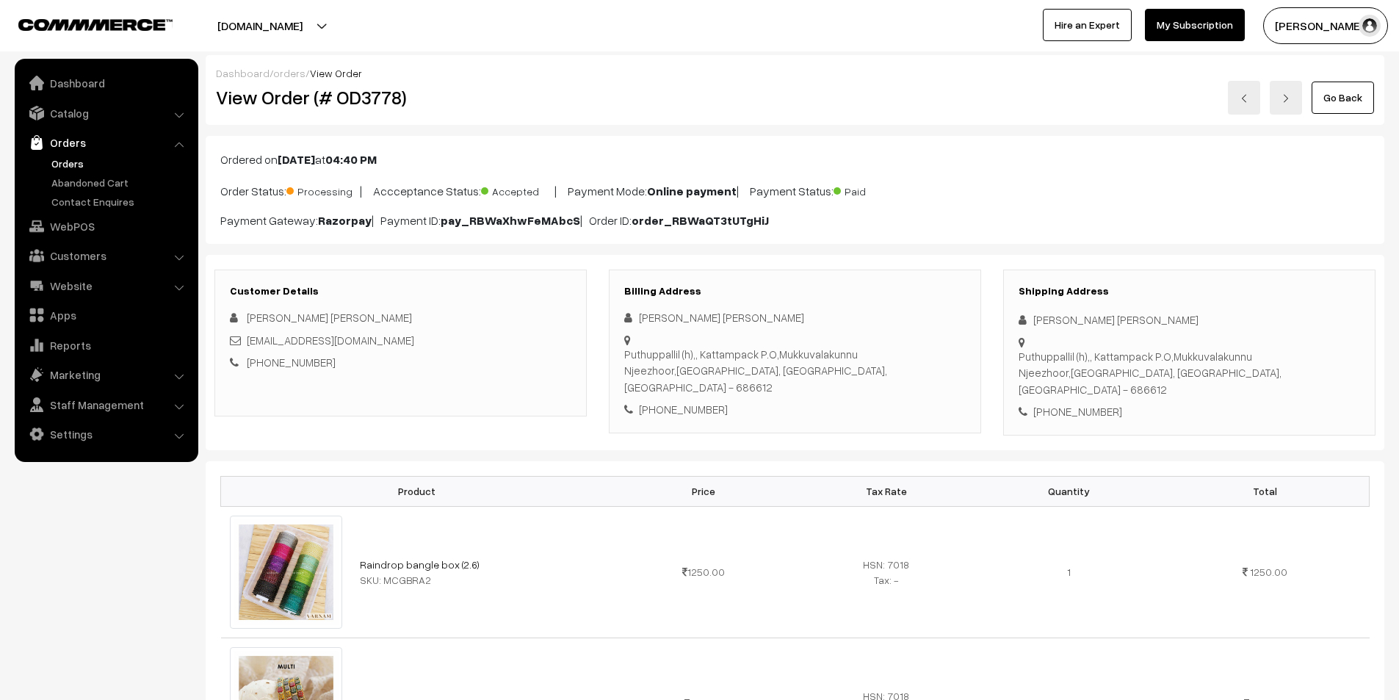
scroll to position [660, 0]
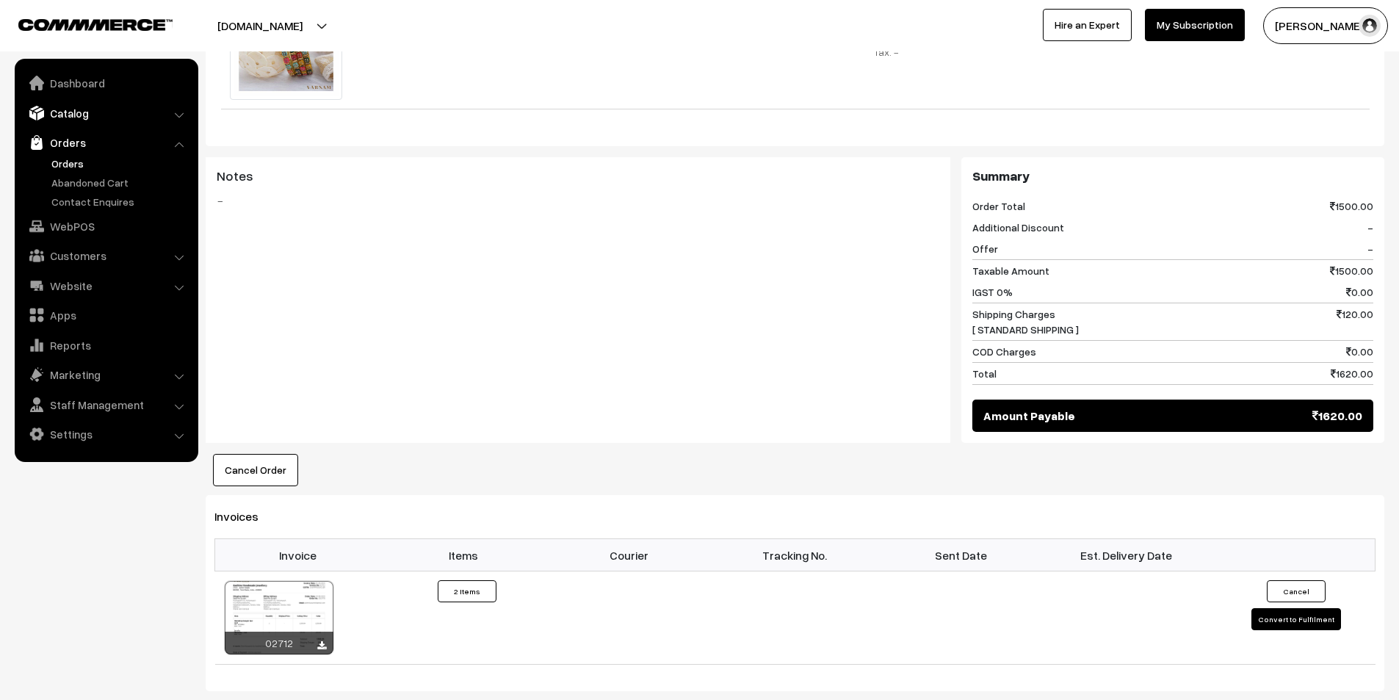
click at [92, 115] on link "Catalog" at bounding box center [105, 113] width 175 height 26
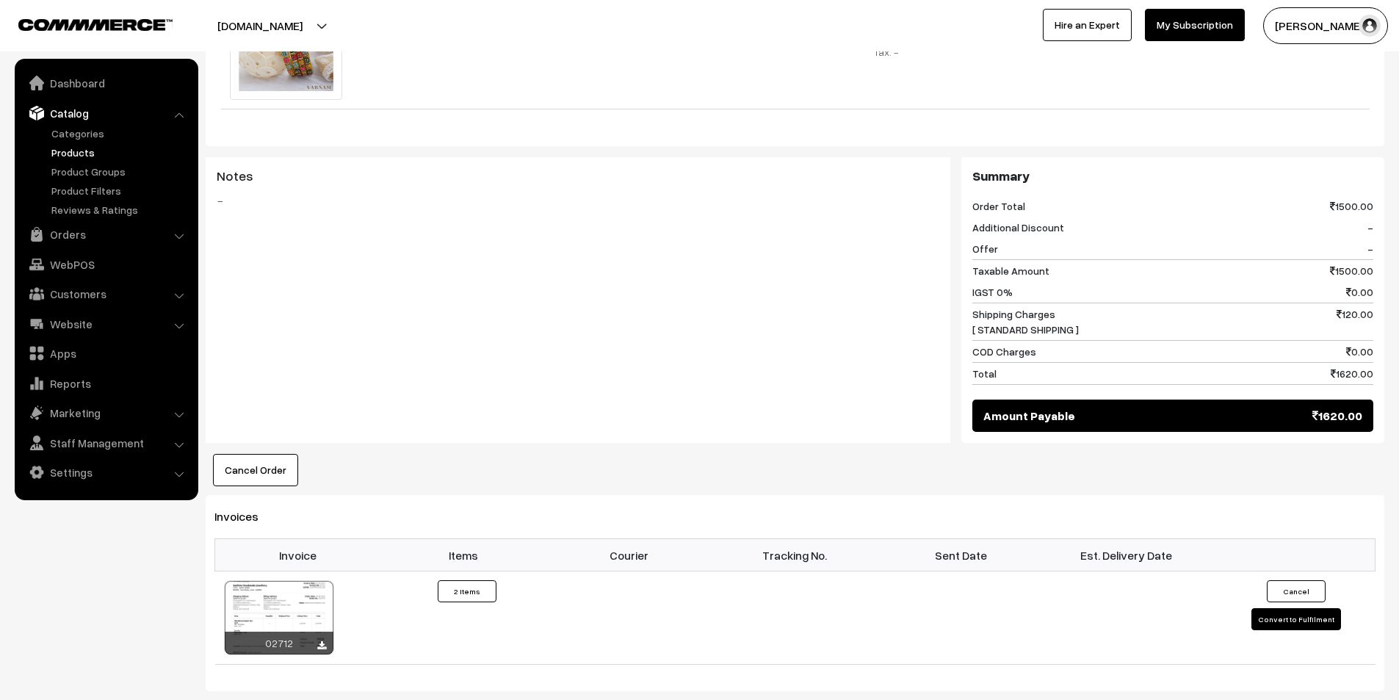
click at [79, 153] on link "Products" at bounding box center [120, 152] width 145 height 15
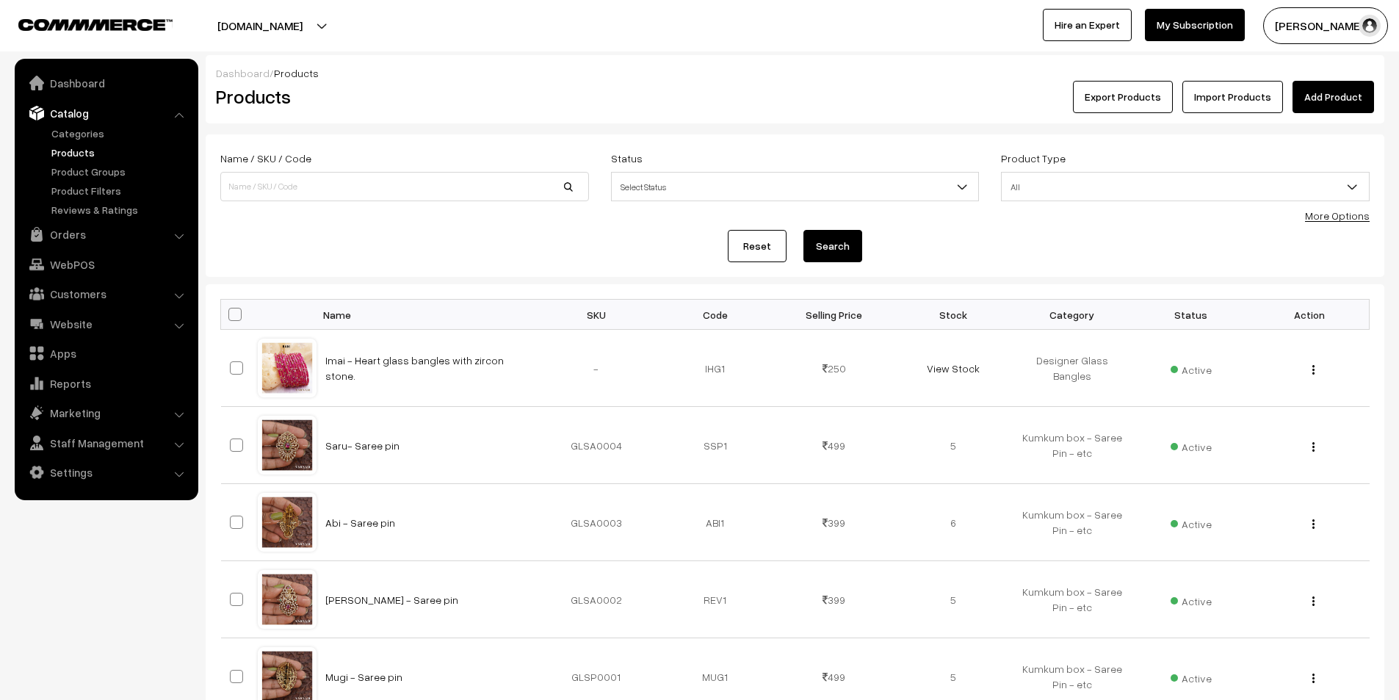
click at [314, 178] on input at bounding box center [404, 186] width 369 height 29
type input "cherry"
click at [803, 230] on button "Search" at bounding box center [832, 246] width 59 height 32
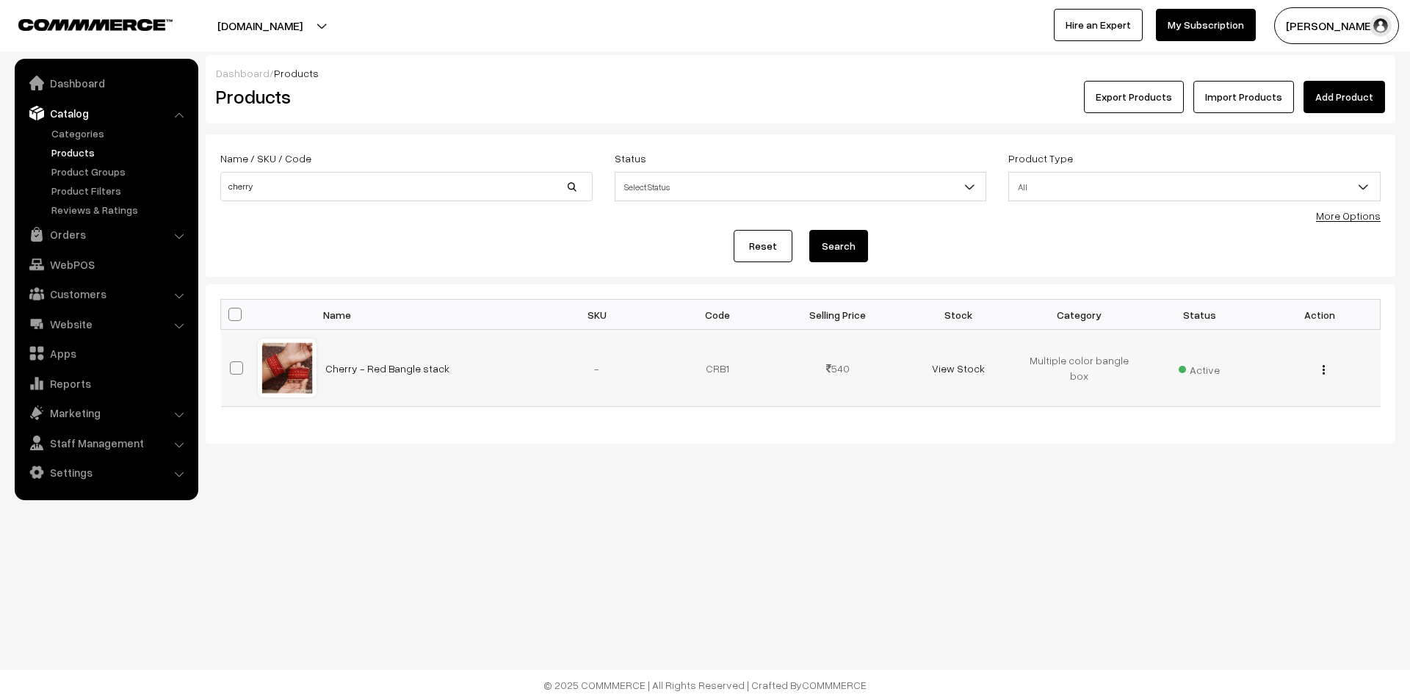
click at [931, 370] on td "View Stock" at bounding box center [958, 368] width 120 height 77
click at [946, 372] on link "View Stock" at bounding box center [958, 368] width 53 height 12
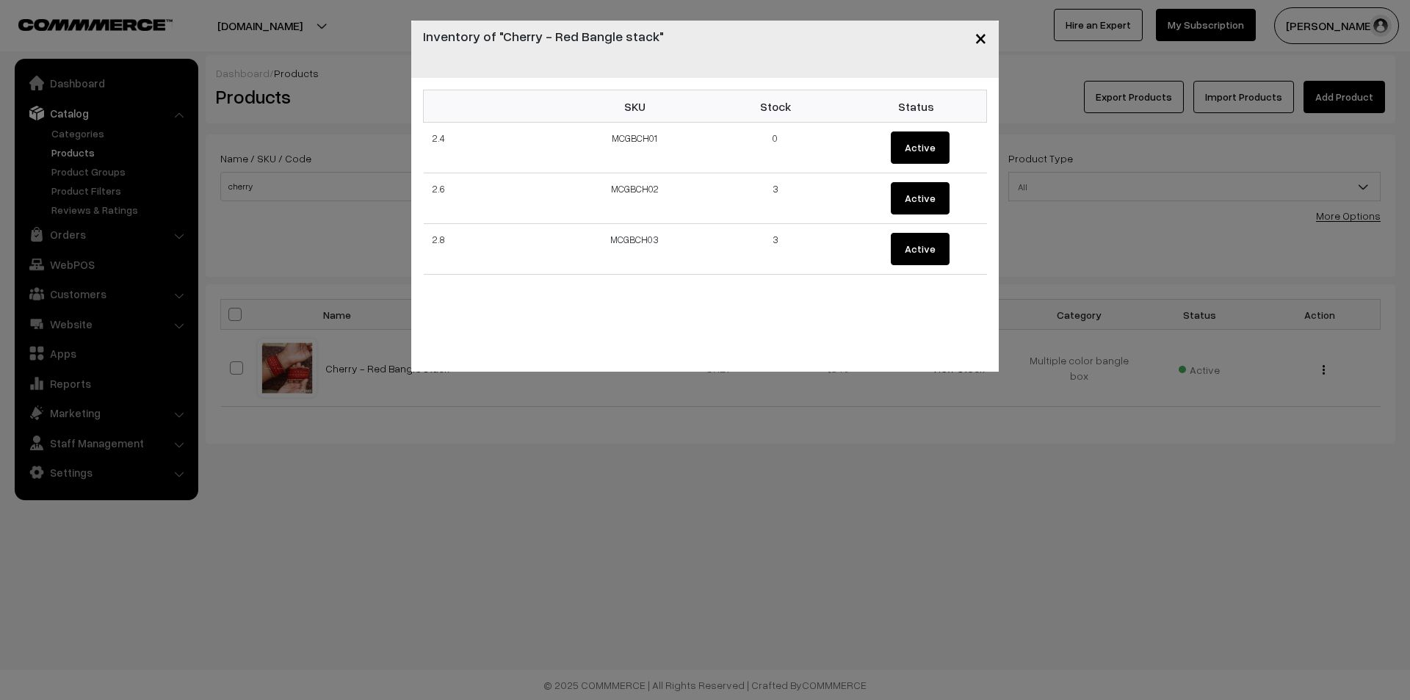
click at [981, 24] on span "×" at bounding box center [981, 37] width 12 height 27
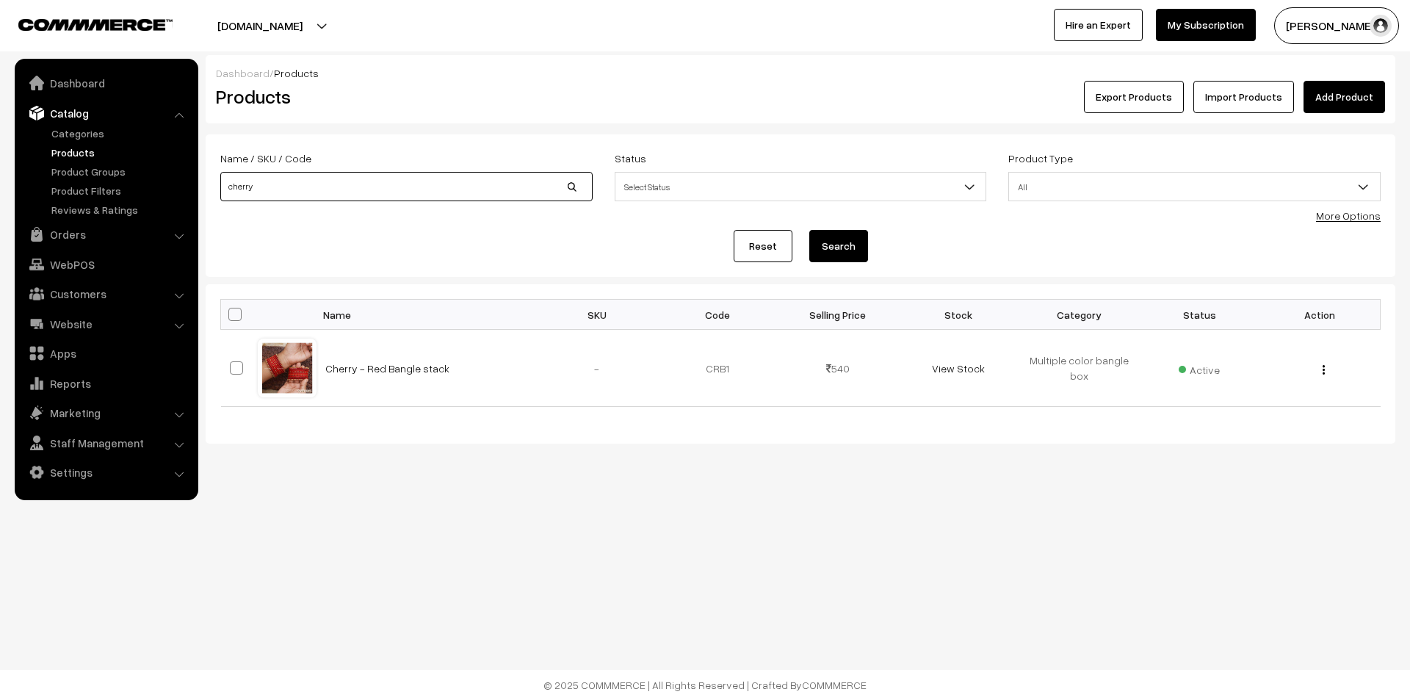
drag, startPoint x: 281, startPoint y: 199, endPoint x: 200, endPoint y: 194, distance: 81.7
click at [200, 194] on div "Dashboard / Products Products Export Products Import Products Add Product Name …" at bounding box center [705, 249] width 1410 height 389
type input "jungle"
click at [809, 230] on button "Search" at bounding box center [838, 246] width 59 height 32
click at [957, 372] on link "View Stock" at bounding box center [958, 368] width 53 height 12
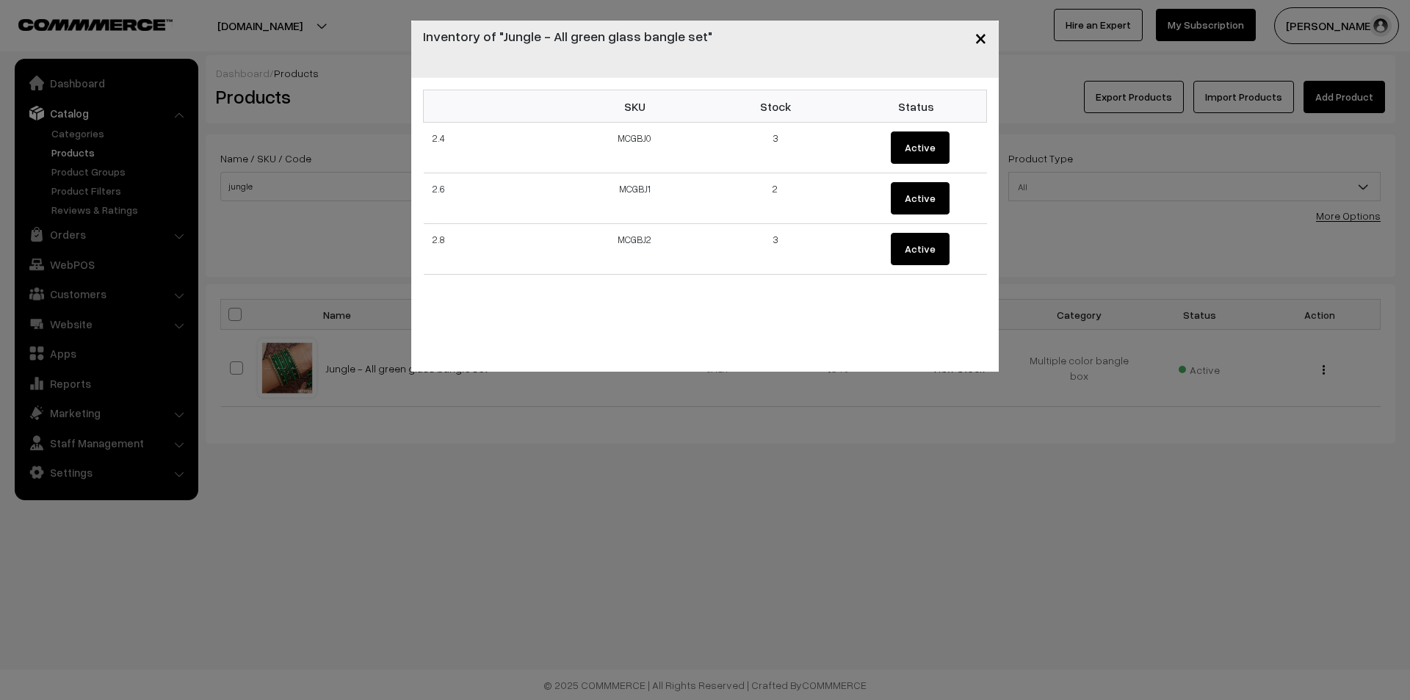
click at [969, 42] on button "×" at bounding box center [981, 38] width 36 height 46
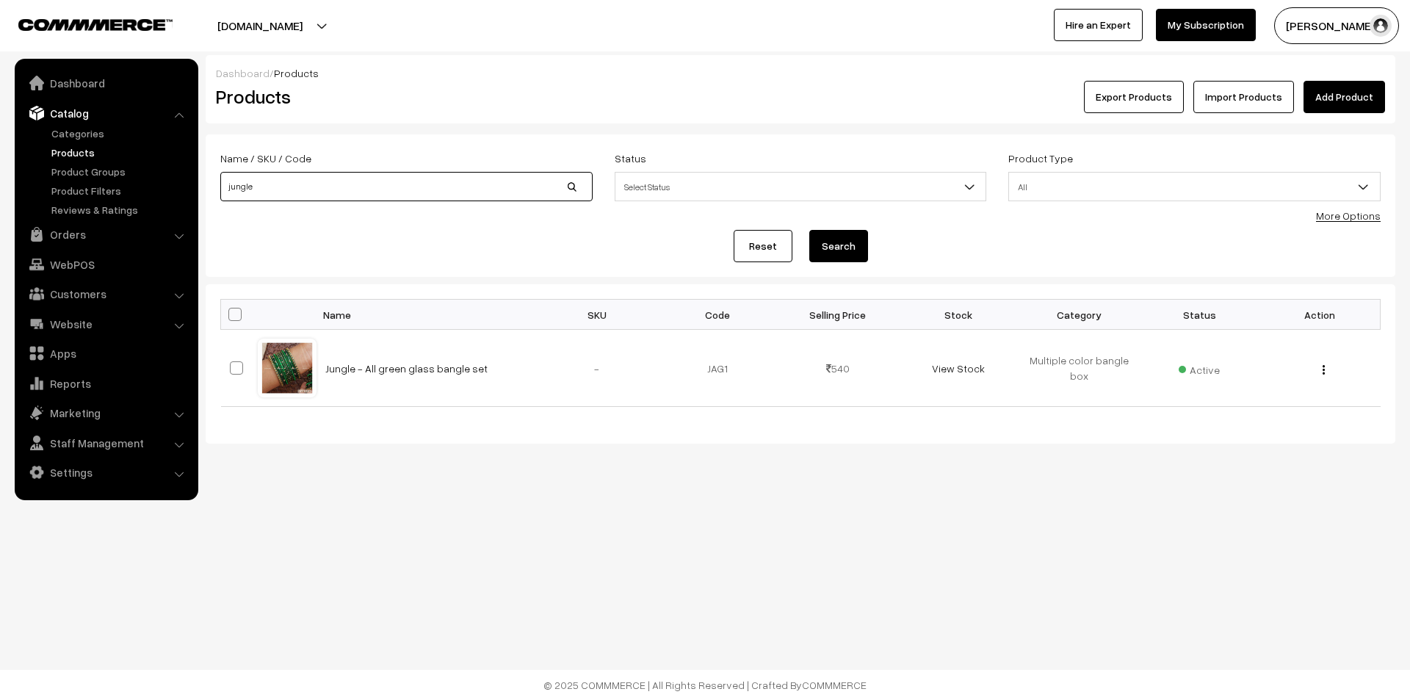
drag, startPoint x: 340, startPoint y: 200, endPoint x: 195, endPoint y: 189, distance: 145.8
click at [195, 189] on body "Thank you for showing interest. Our team will call you shortly. Close varnambya…" at bounding box center [705, 350] width 1410 height 700
type input "maha"
click at [809, 230] on button "Search" at bounding box center [838, 246] width 59 height 32
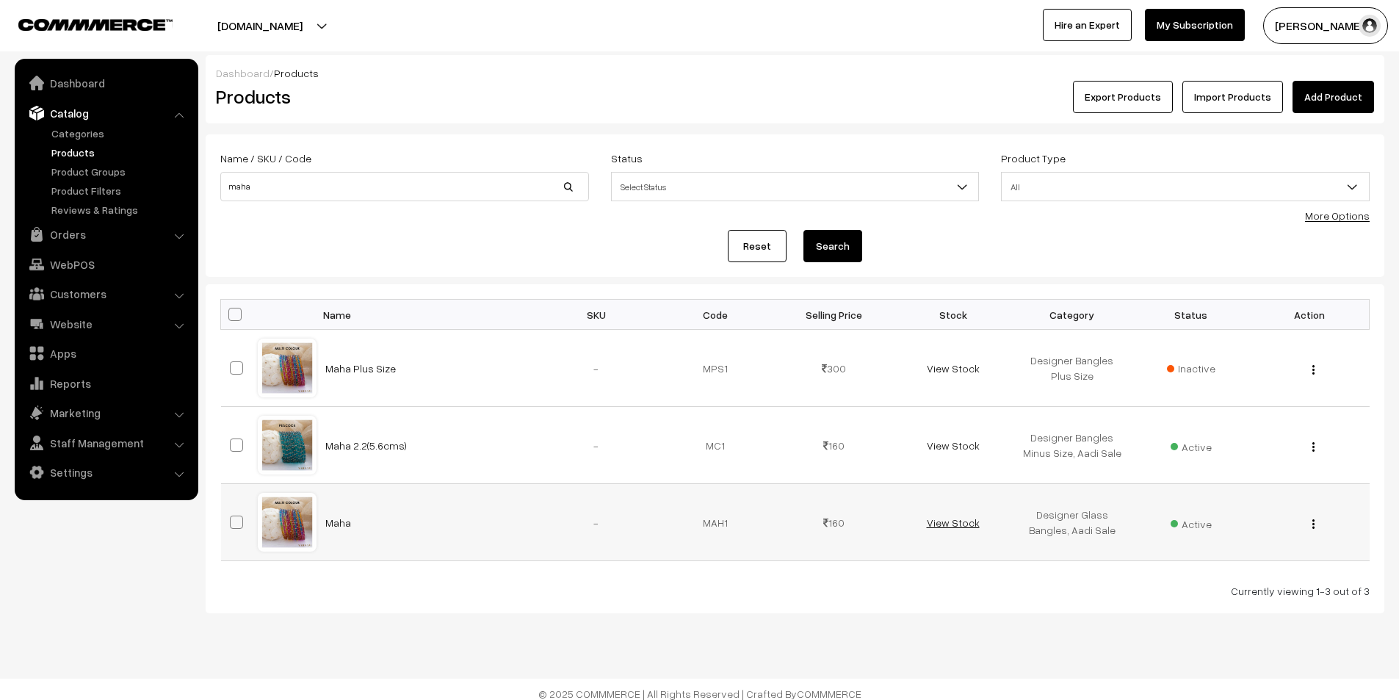
click at [957, 524] on link "View Stock" at bounding box center [953, 522] width 53 height 12
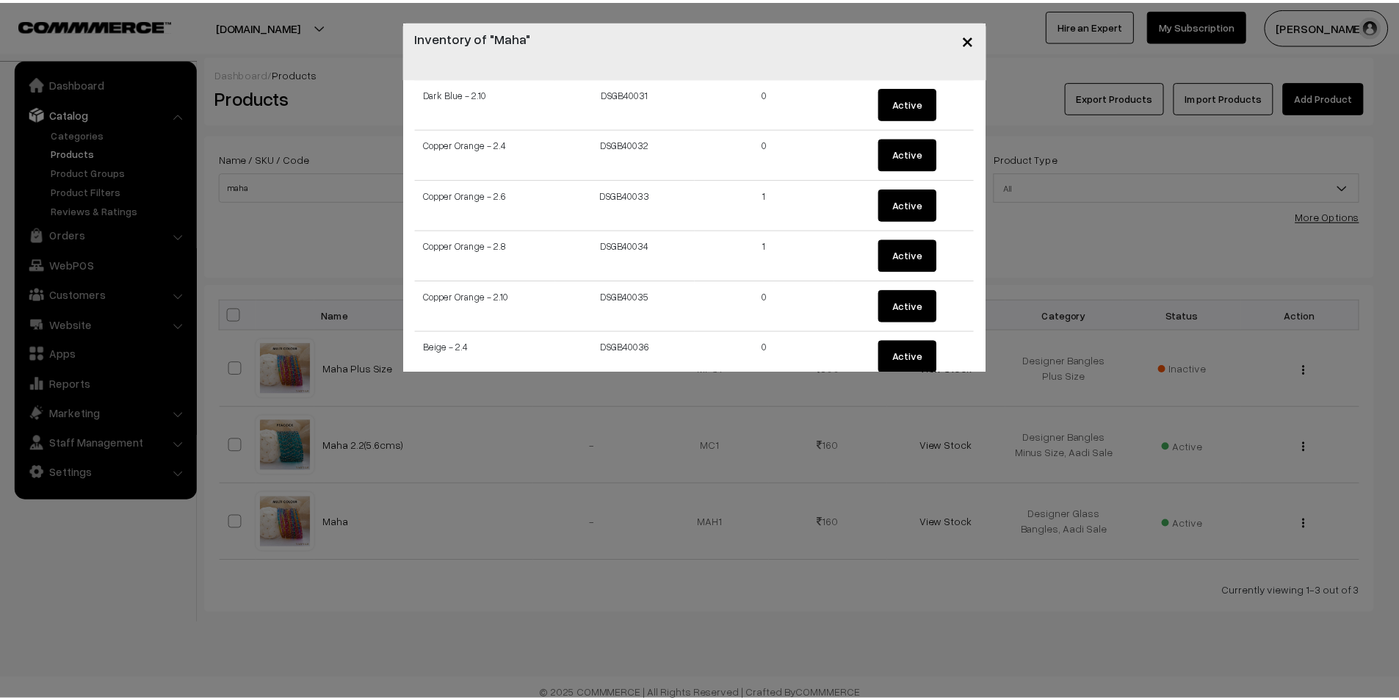
scroll to position [1689, 0]
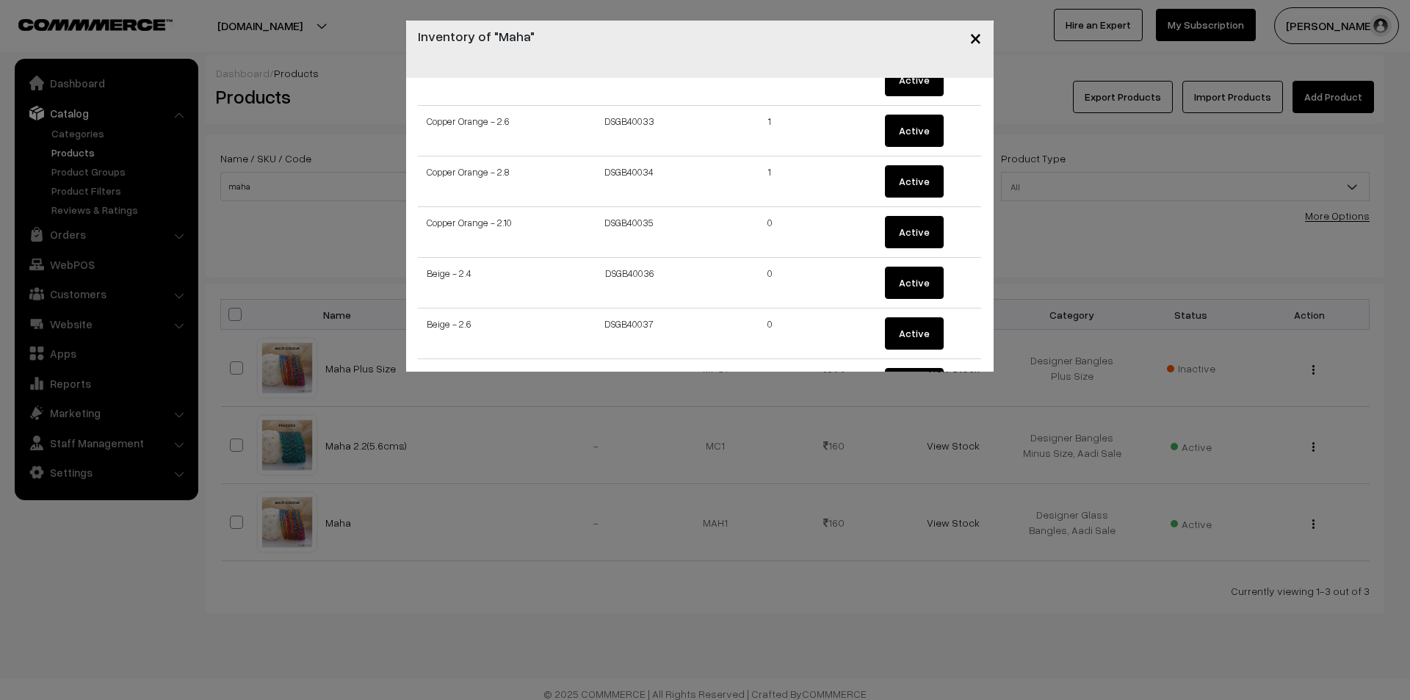
click at [975, 40] on span "×" at bounding box center [975, 37] width 12 height 27
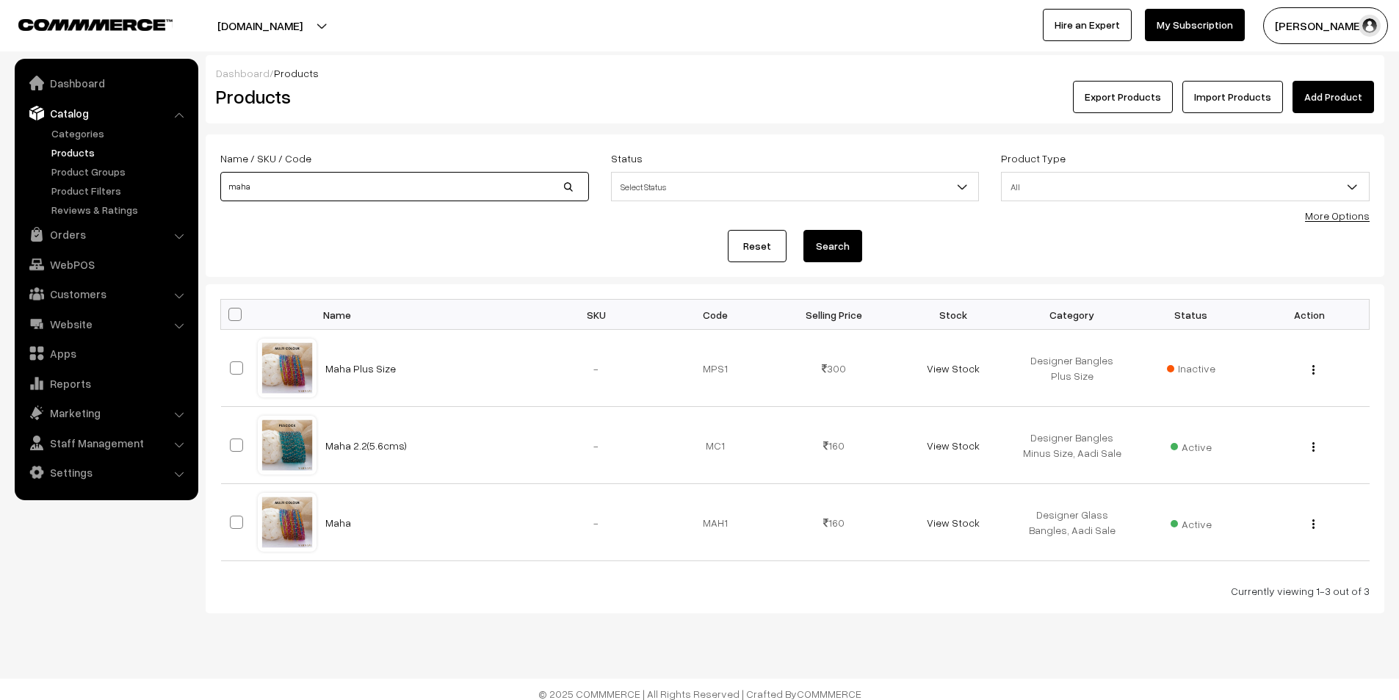
drag, startPoint x: 278, startPoint y: 190, endPoint x: 212, endPoint y: 193, distance: 65.4
click at [212, 193] on div "Name / SKU / Code maha" at bounding box center [404, 179] width 391 height 61
type input "adya"
click at [803, 230] on button "Search" at bounding box center [832, 246] width 59 height 32
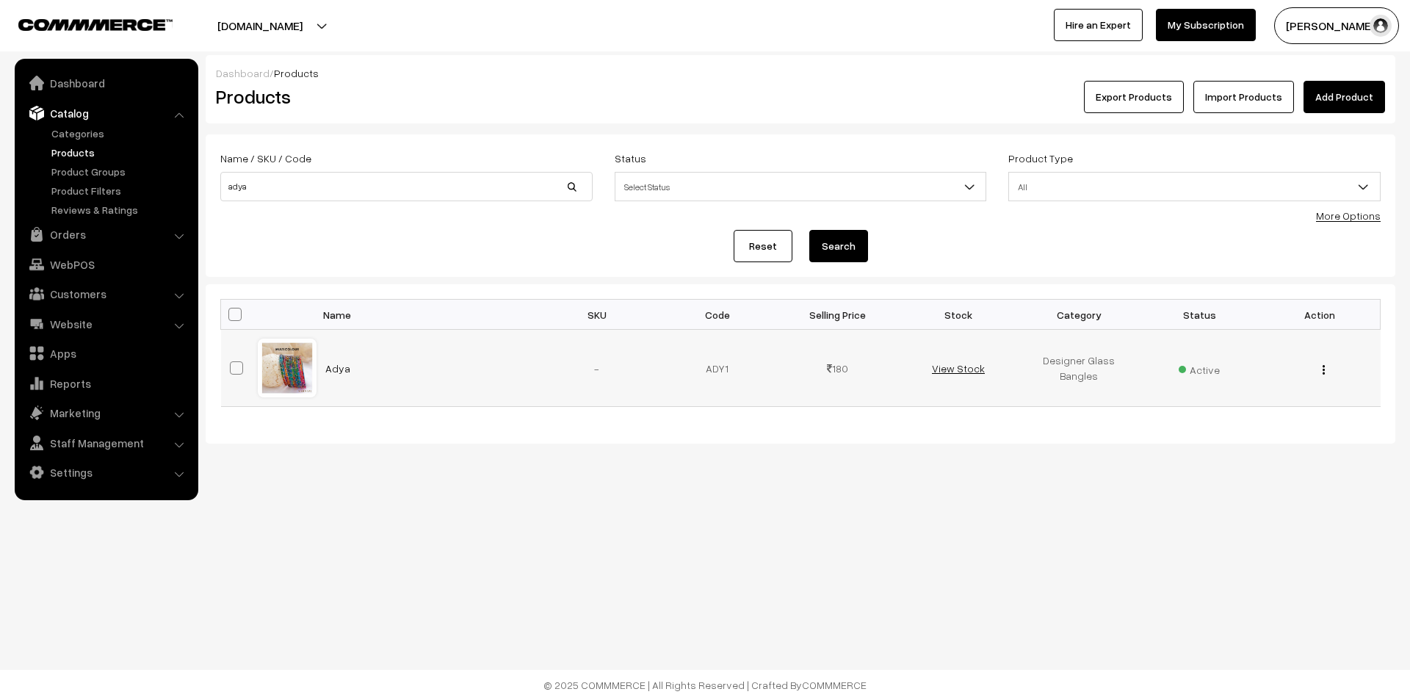
click at [957, 368] on link "View Stock" at bounding box center [958, 368] width 53 height 12
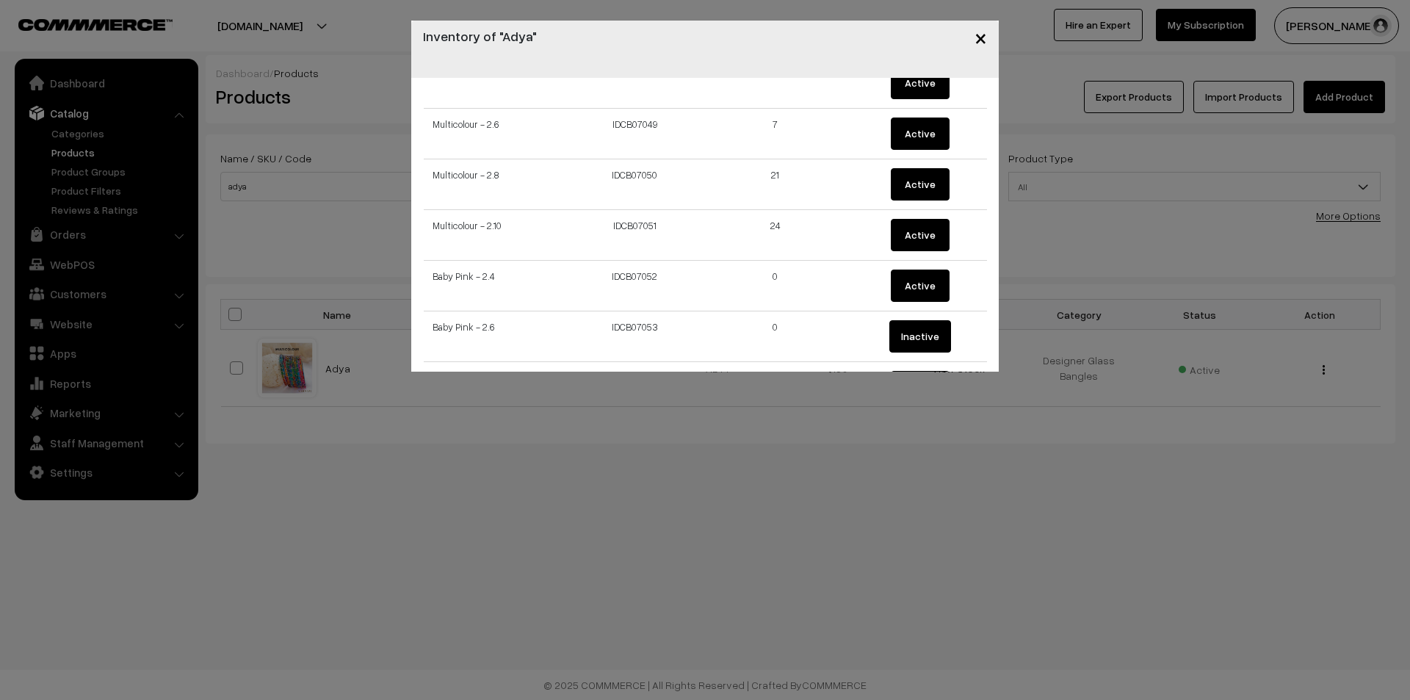
scroll to position [2570, 0]
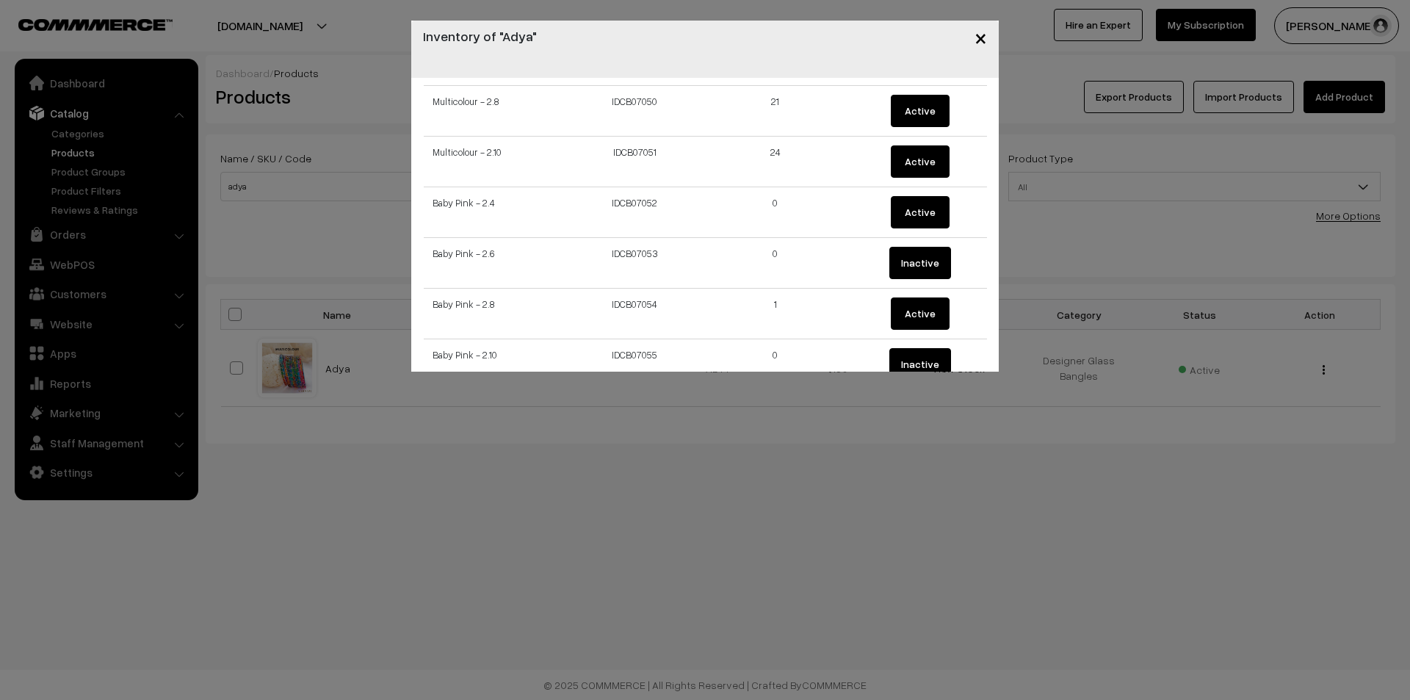
click at [979, 40] on span "×" at bounding box center [981, 37] width 12 height 27
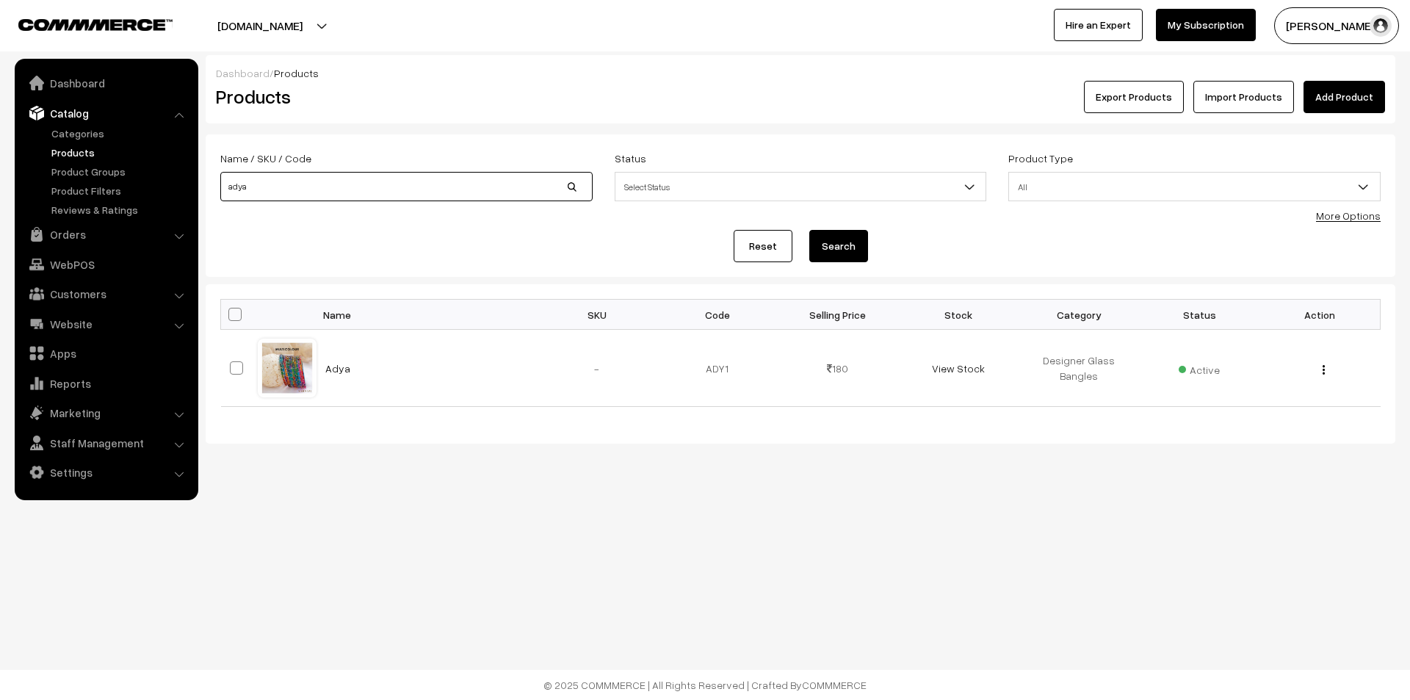
drag, startPoint x: 260, startPoint y: 188, endPoint x: 232, endPoint y: 195, distance: 28.9
click at [232, 195] on input "adya" at bounding box center [406, 186] width 372 height 29
type input "ami"
click at [809, 230] on button "Search" at bounding box center [838, 246] width 59 height 32
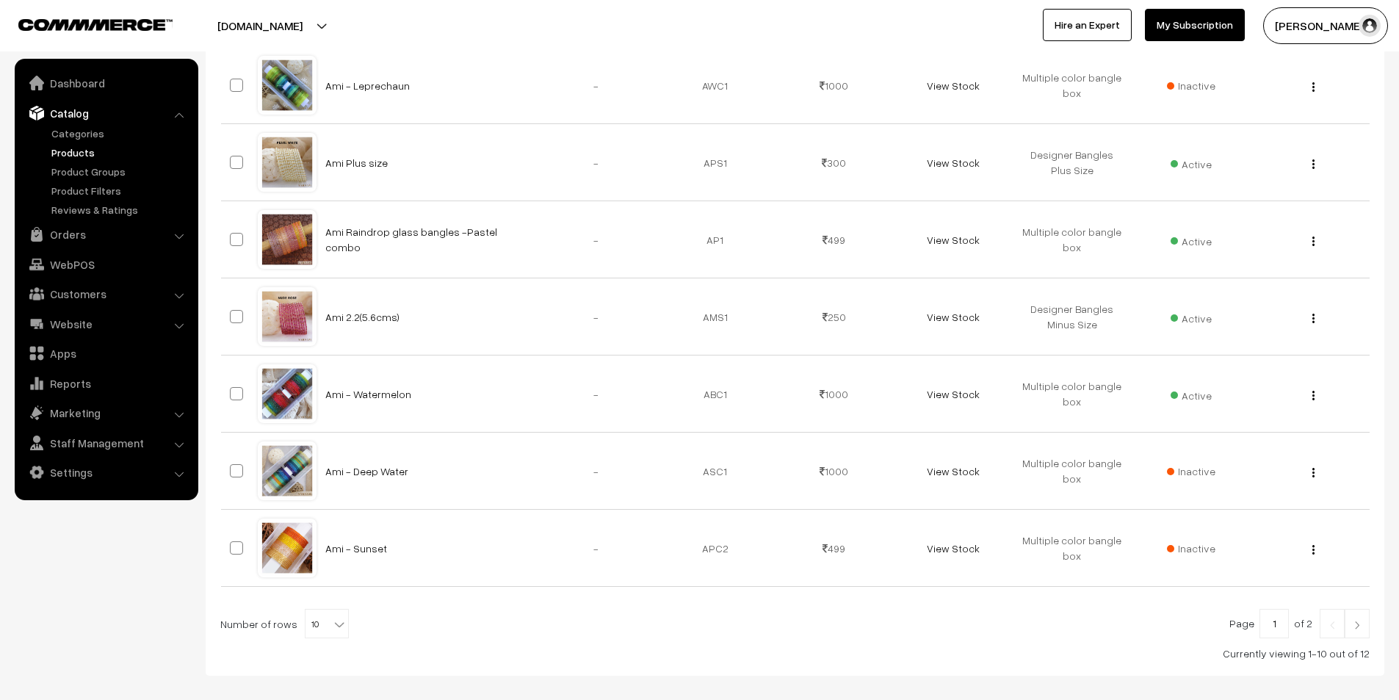
scroll to position [585, 0]
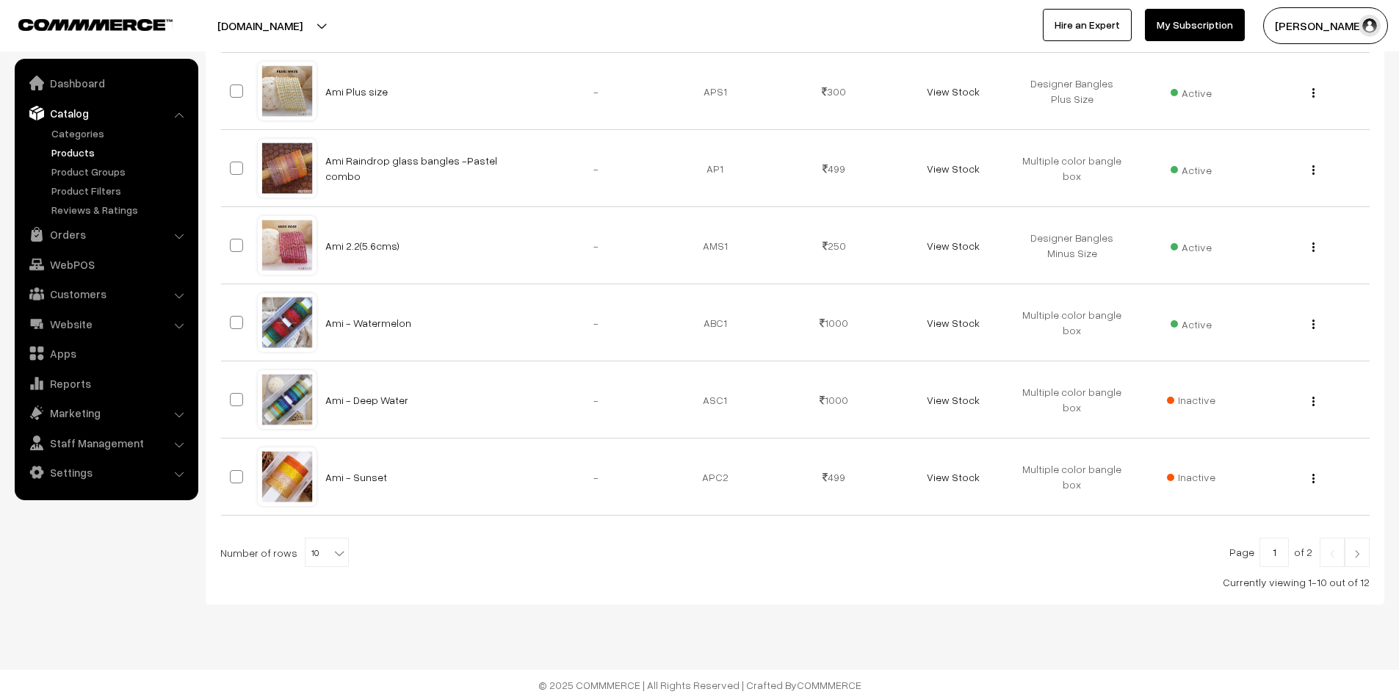
click at [1356, 550] on img at bounding box center [1357, 553] width 13 height 9
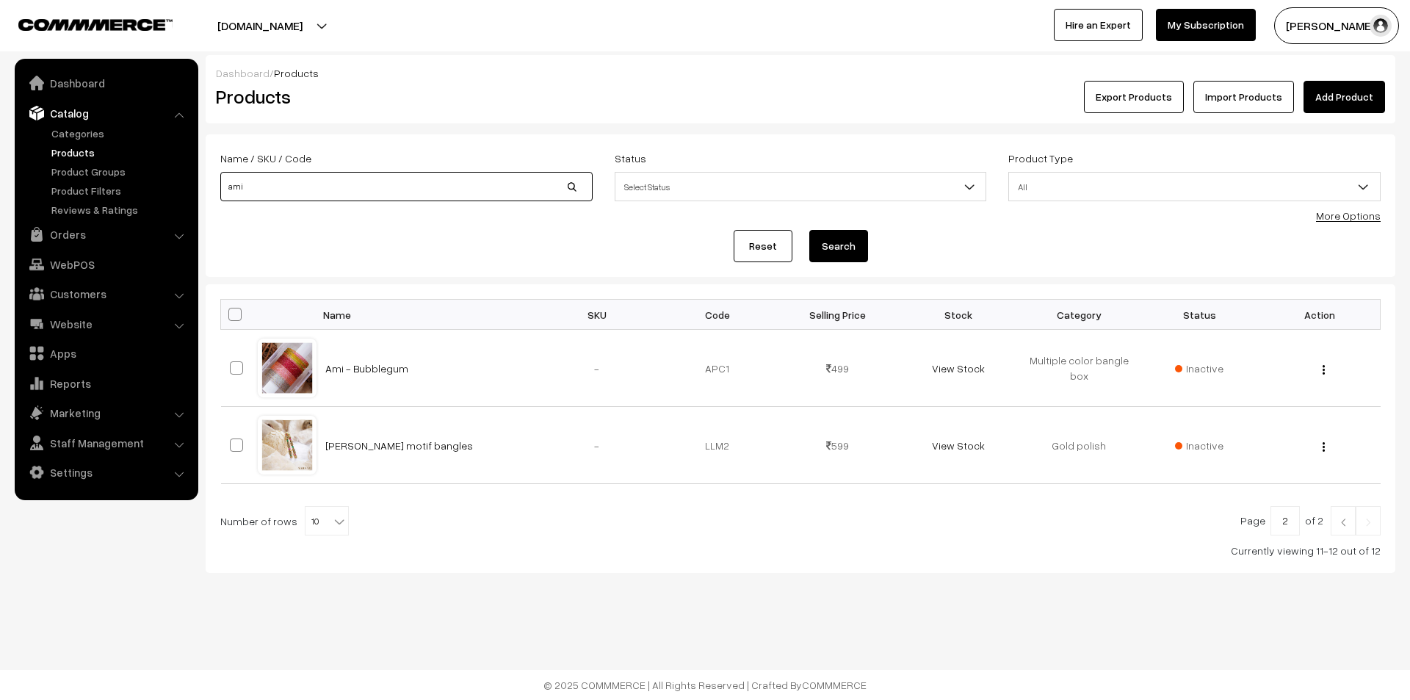
drag, startPoint x: 258, startPoint y: 184, endPoint x: 200, endPoint y: 193, distance: 58.8
click at [200, 193] on div "Dashboard / Products Products Export Products Import Products Add Product Name …" at bounding box center [705, 314] width 1410 height 518
type input "premium"
click at [809, 230] on button "Search" at bounding box center [838, 246] width 59 height 32
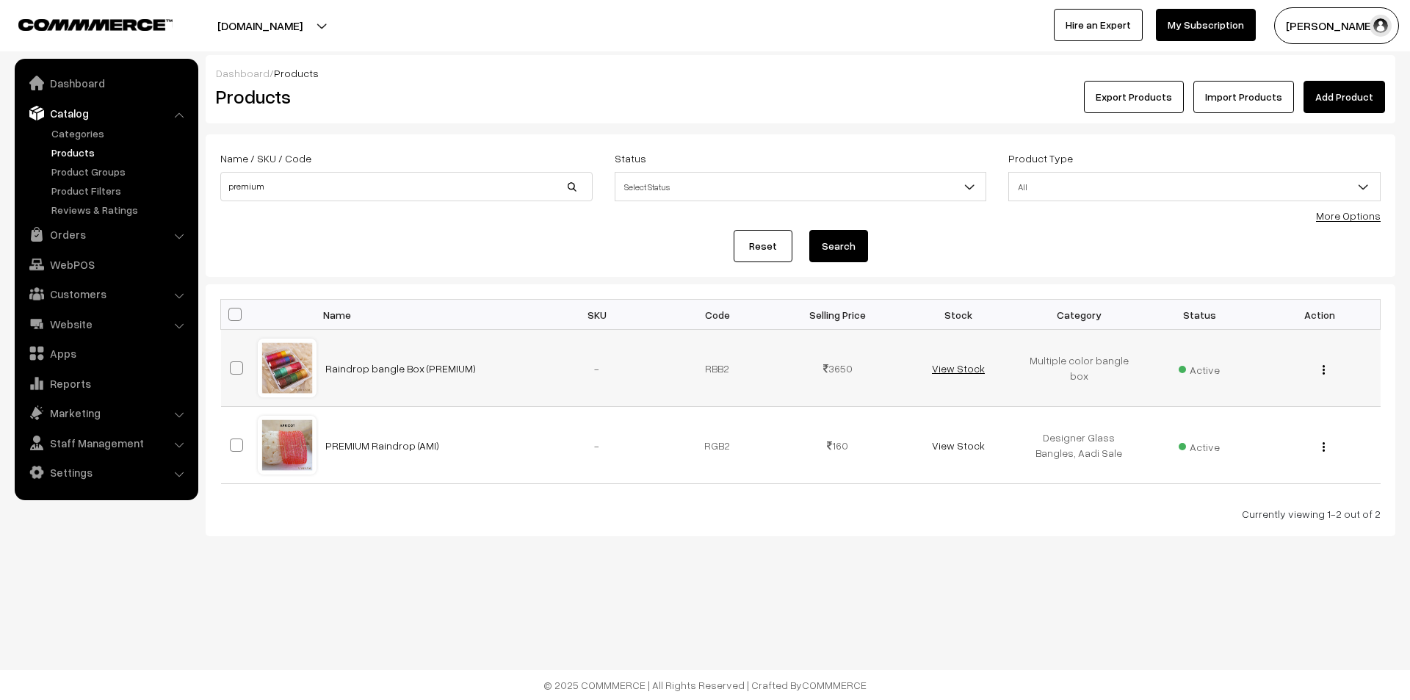
click at [975, 371] on link "View Stock" at bounding box center [958, 368] width 53 height 12
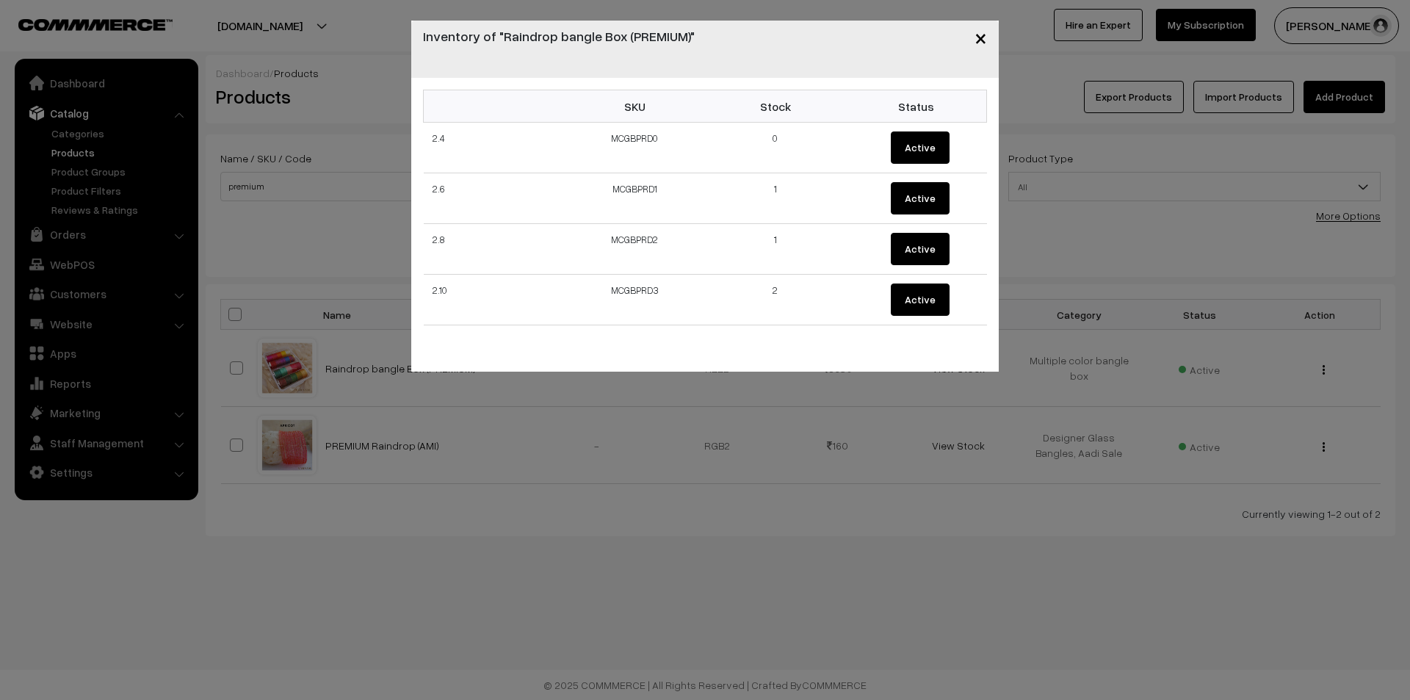
click at [983, 43] on span "×" at bounding box center [981, 37] width 12 height 27
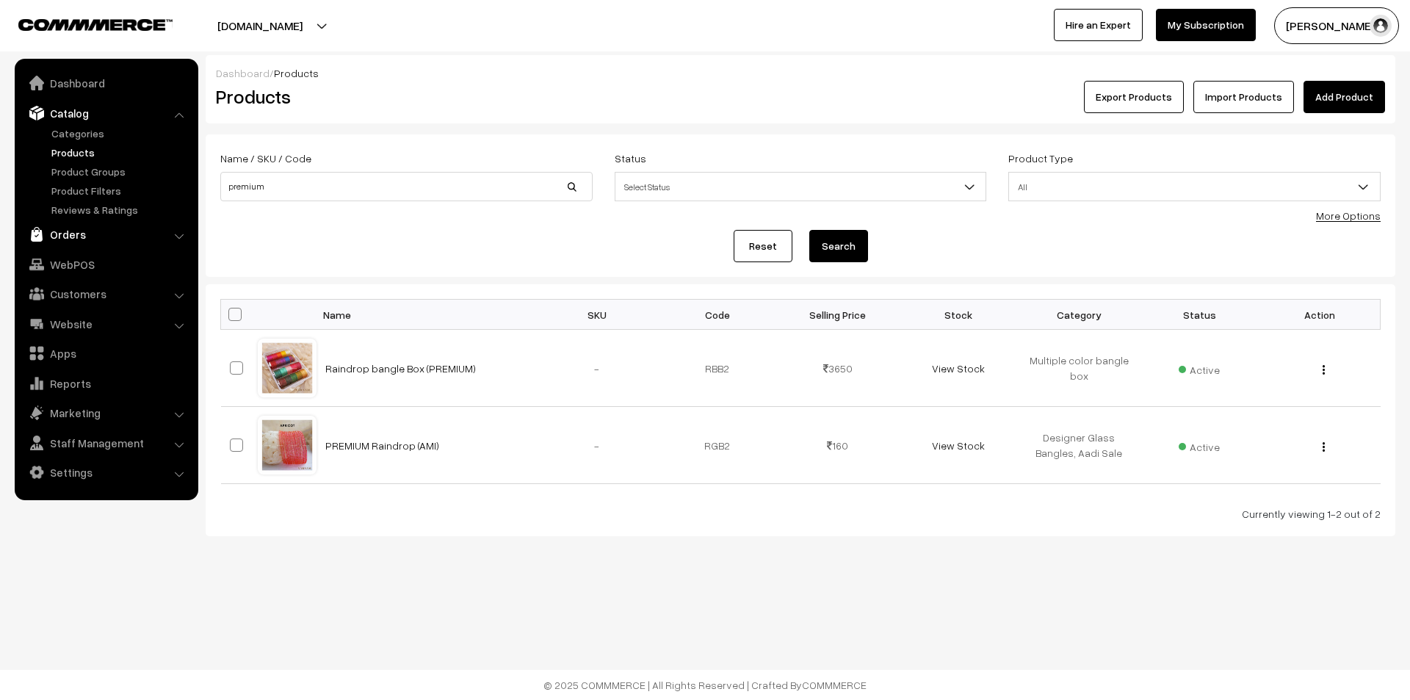
click at [82, 230] on link "Orders" at bounding box center [105, 234] width 175 height 26
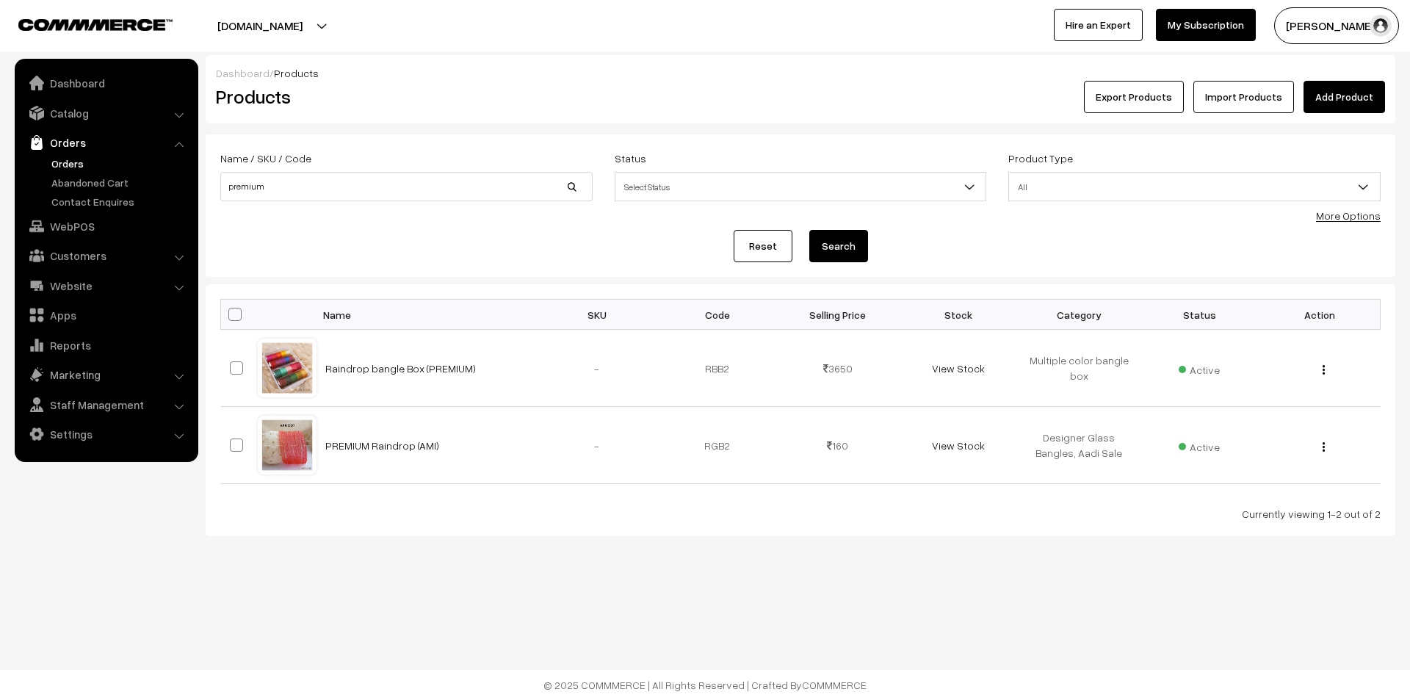
click at [70, 165] on link "Orders" at bounding box center [120, 163] width 145 height 15
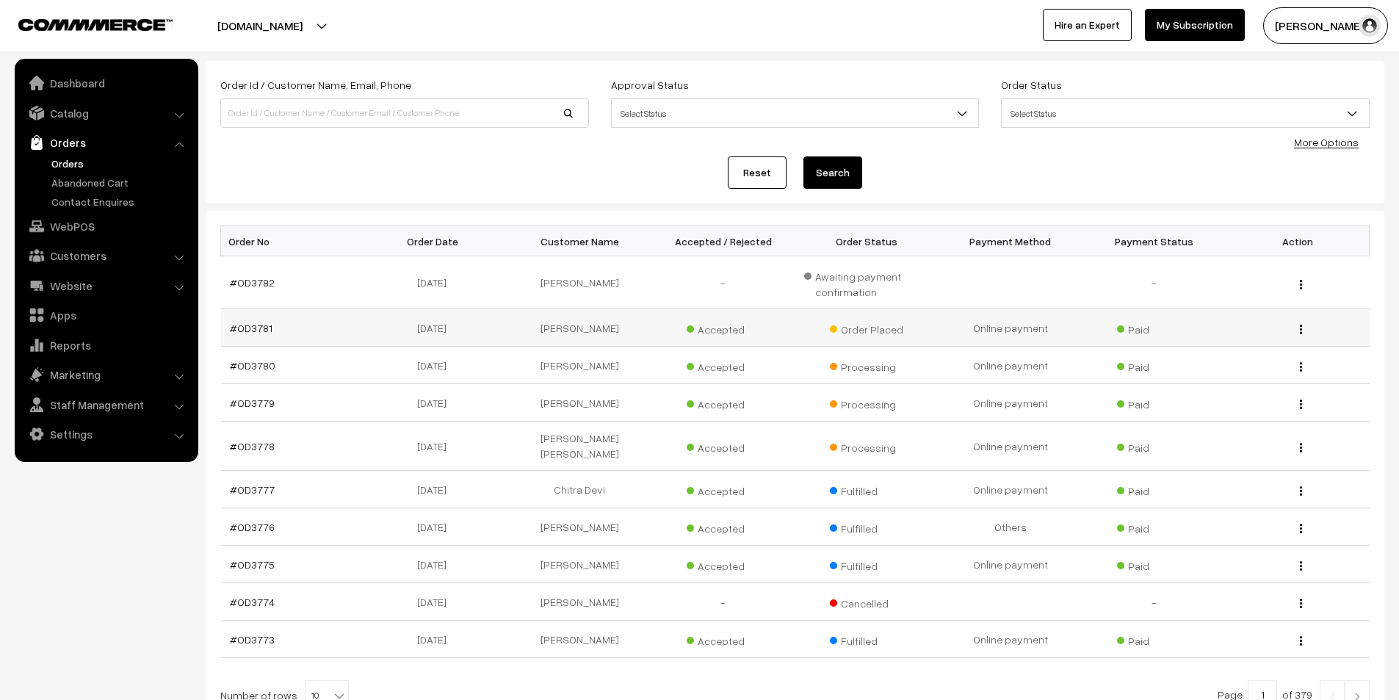
scroll to position [204, 0]
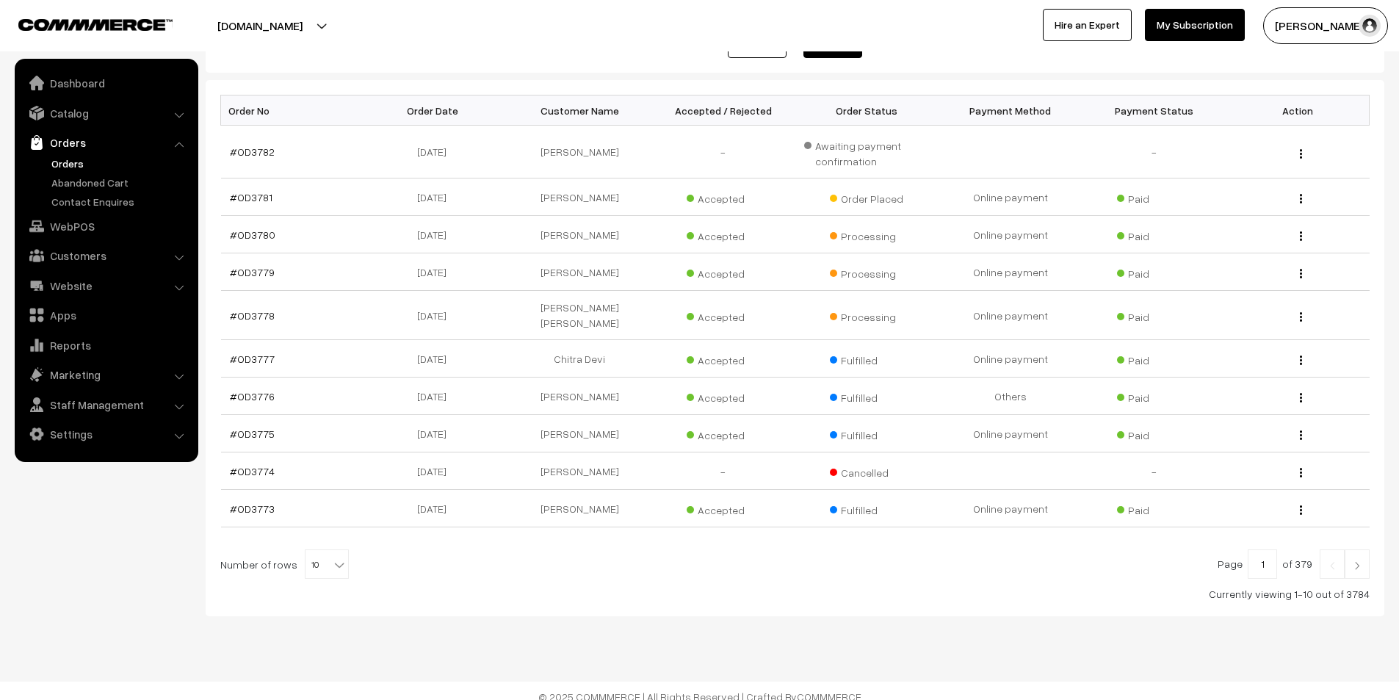
click at [332, 557] on b at bounding box center [339, 564] width 15 height 15
select select "60"
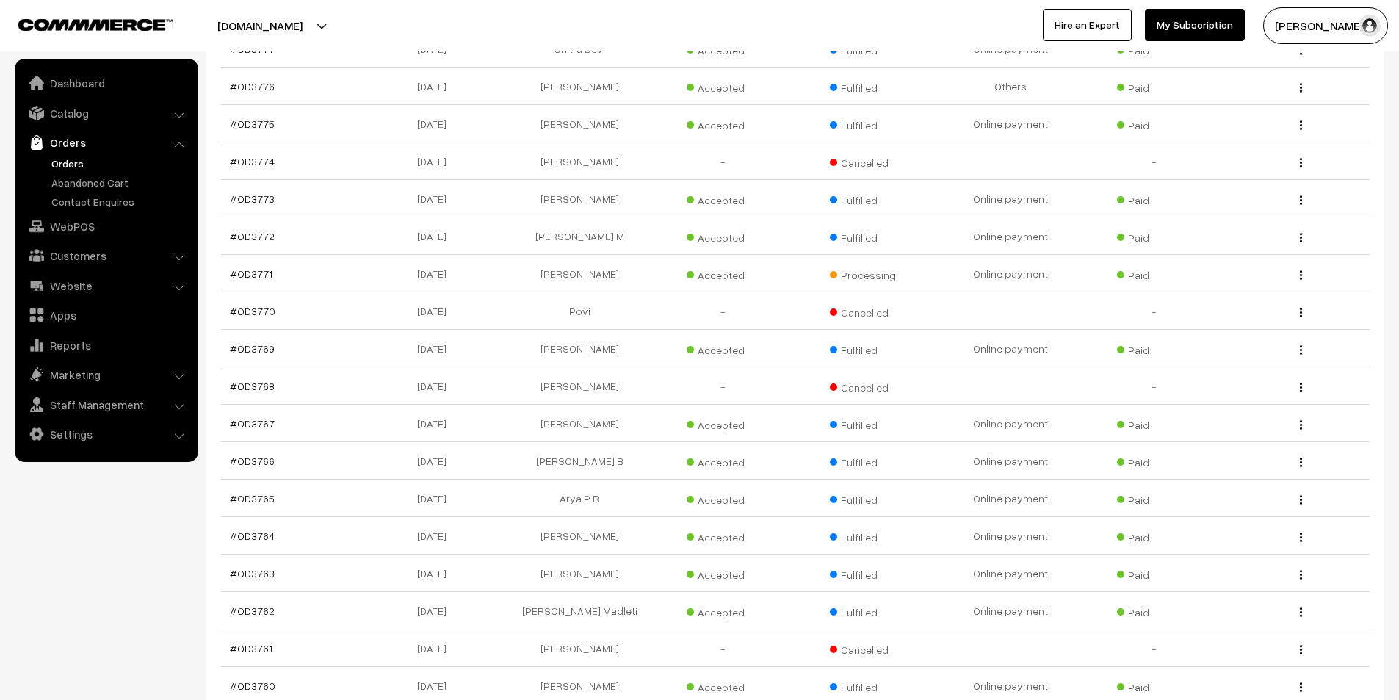
scroll to position [588, 0]
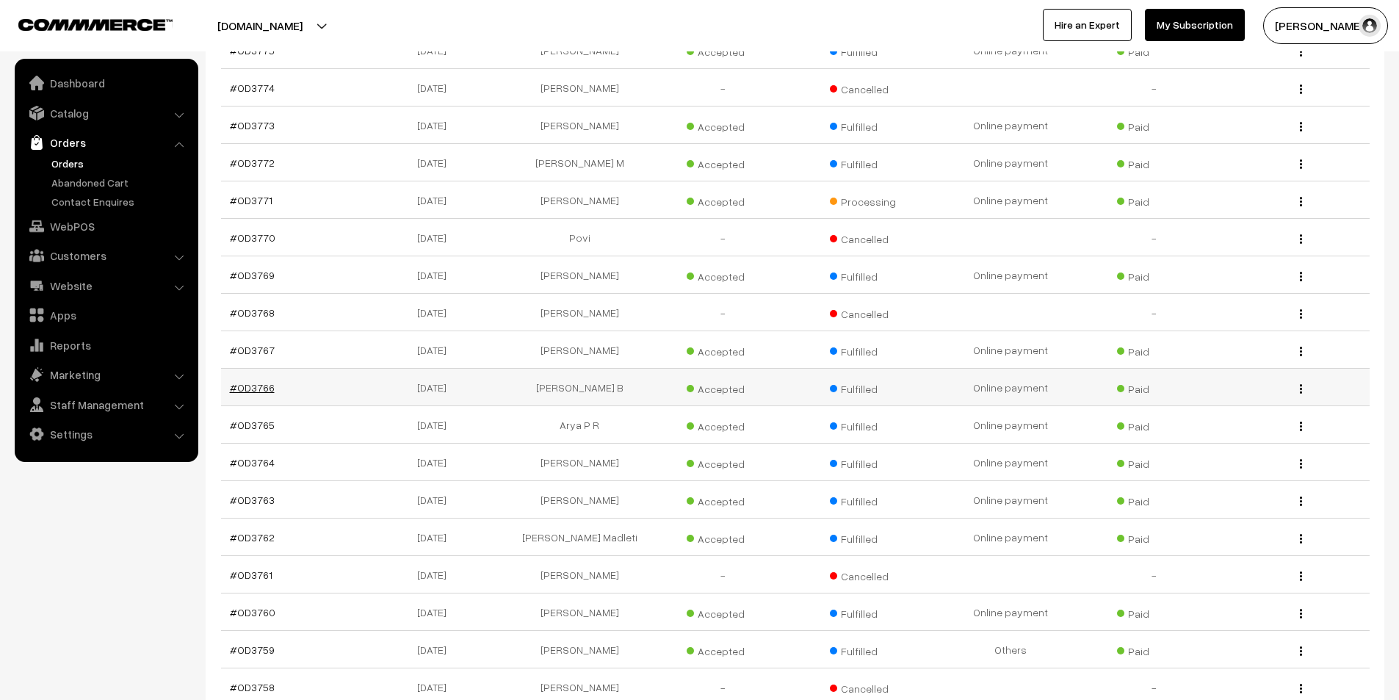
click at [255, 381] on link "#OD3766" at bounding box center [252, 387] width 45 height 12
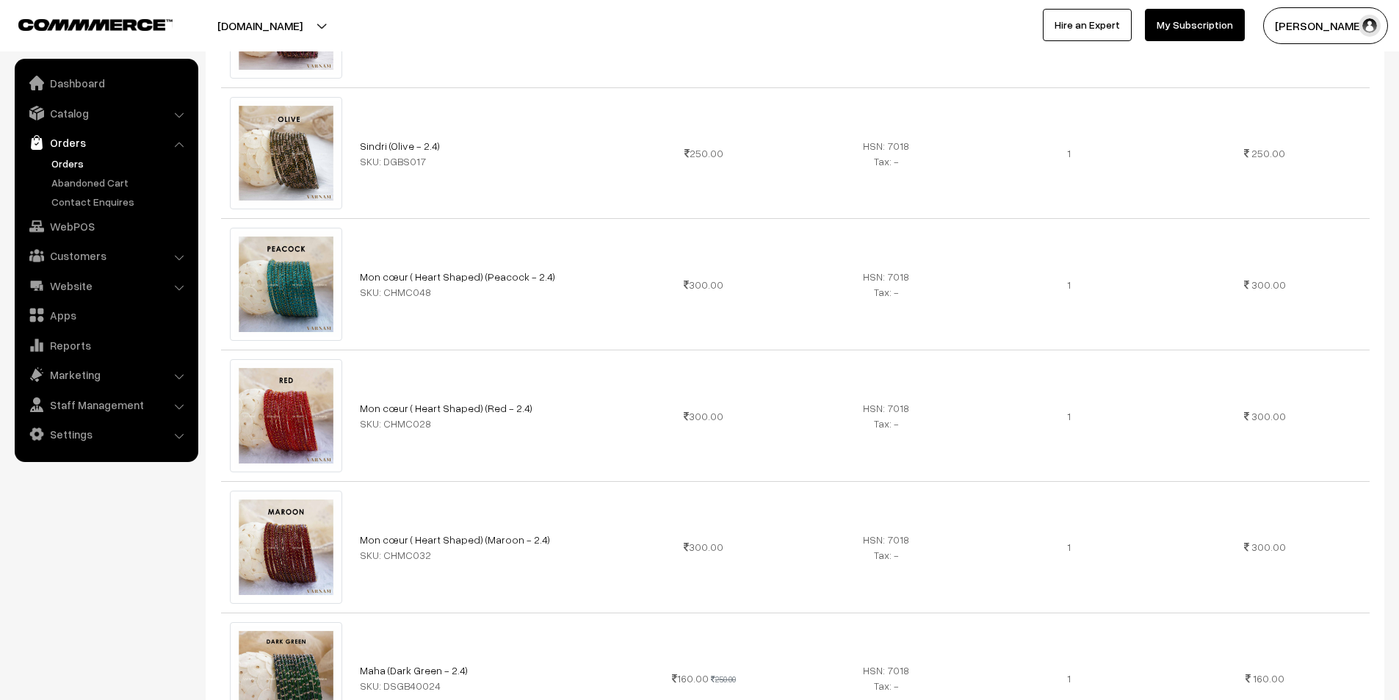
scroll to position [1028, 0]
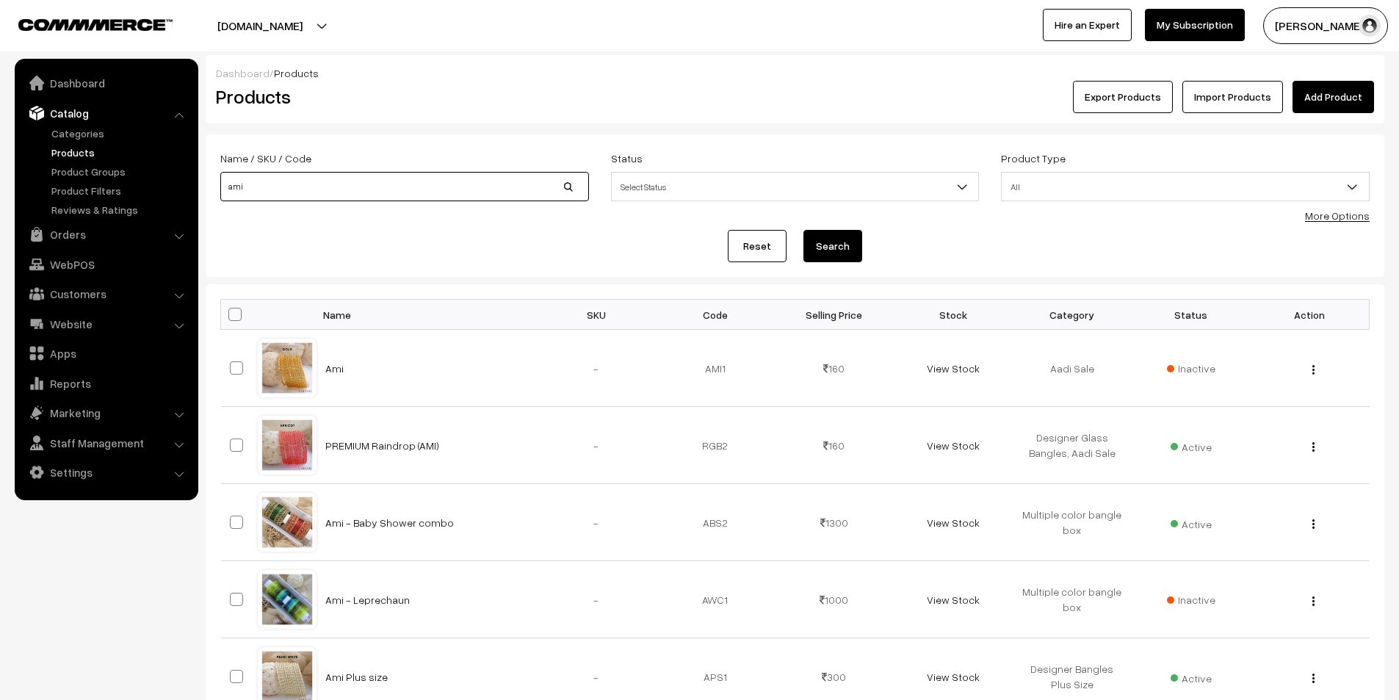
drag, startPoint x: 279, startPoint y: 175, endPoint x: 214, endPoint y: 208, distance: 72.6
click at [214, 208] on div "Name / SKU / Code ami" at bounding box center [404, 179] width 391 height 61
type input "2 rod"
click at [803, 230] on button "Search" at bounding box center [832, 246] width 59 height 32
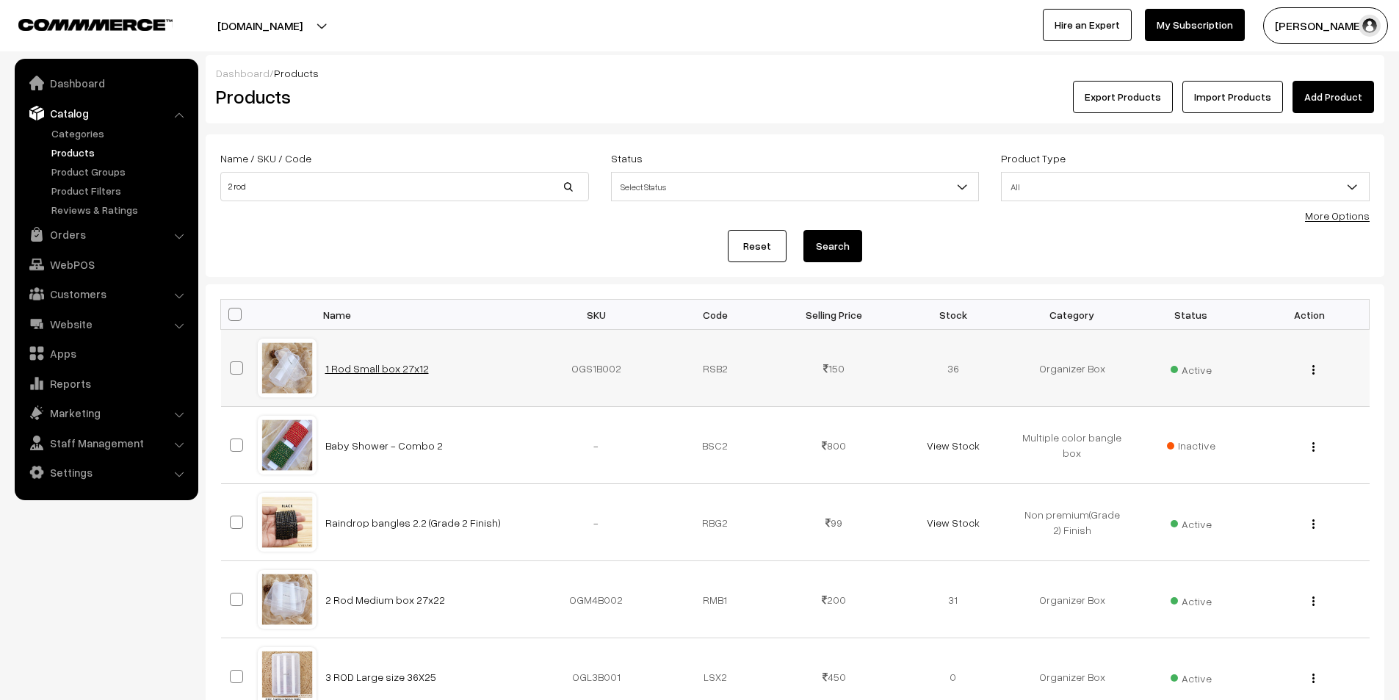
click at [396, 369] on link "1 Rod Small box 27x12" at bounding box center [377, 368] width 104 height 12
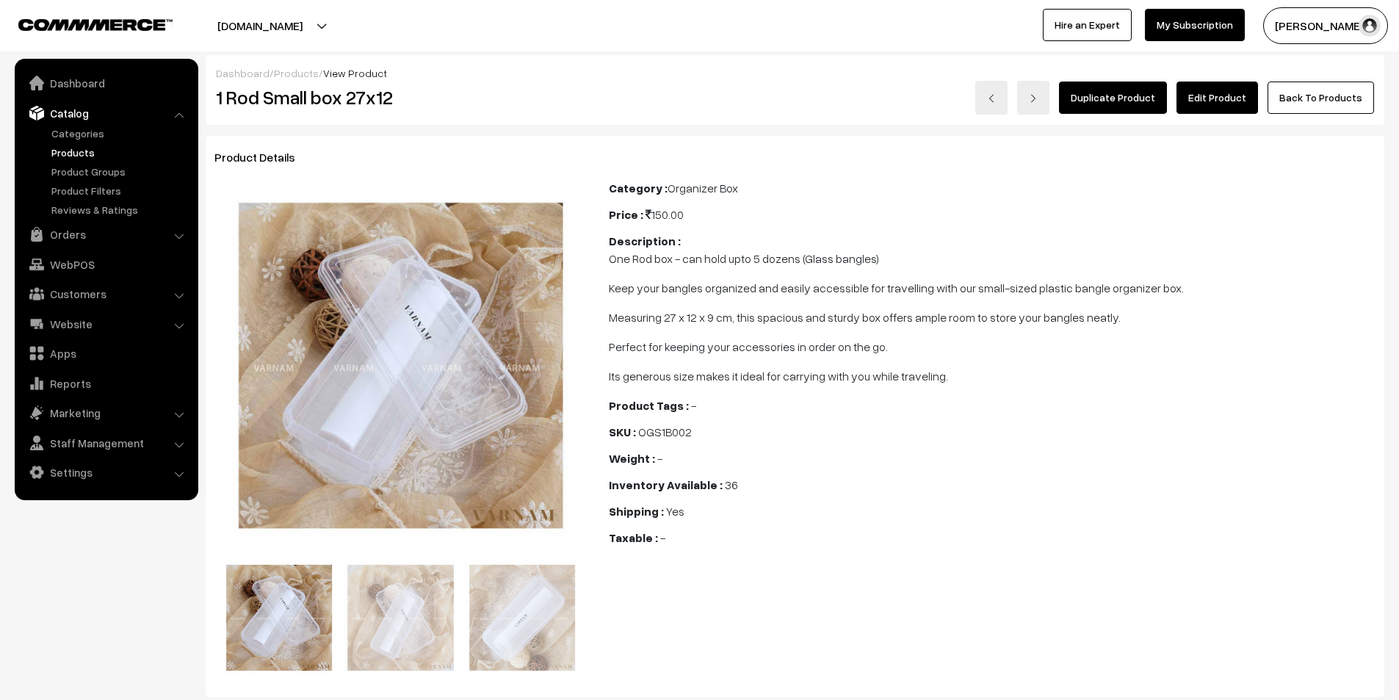
click at [1218, 97] on link "Edit Product" at bounding box center [1218, 98] width 82 height 32
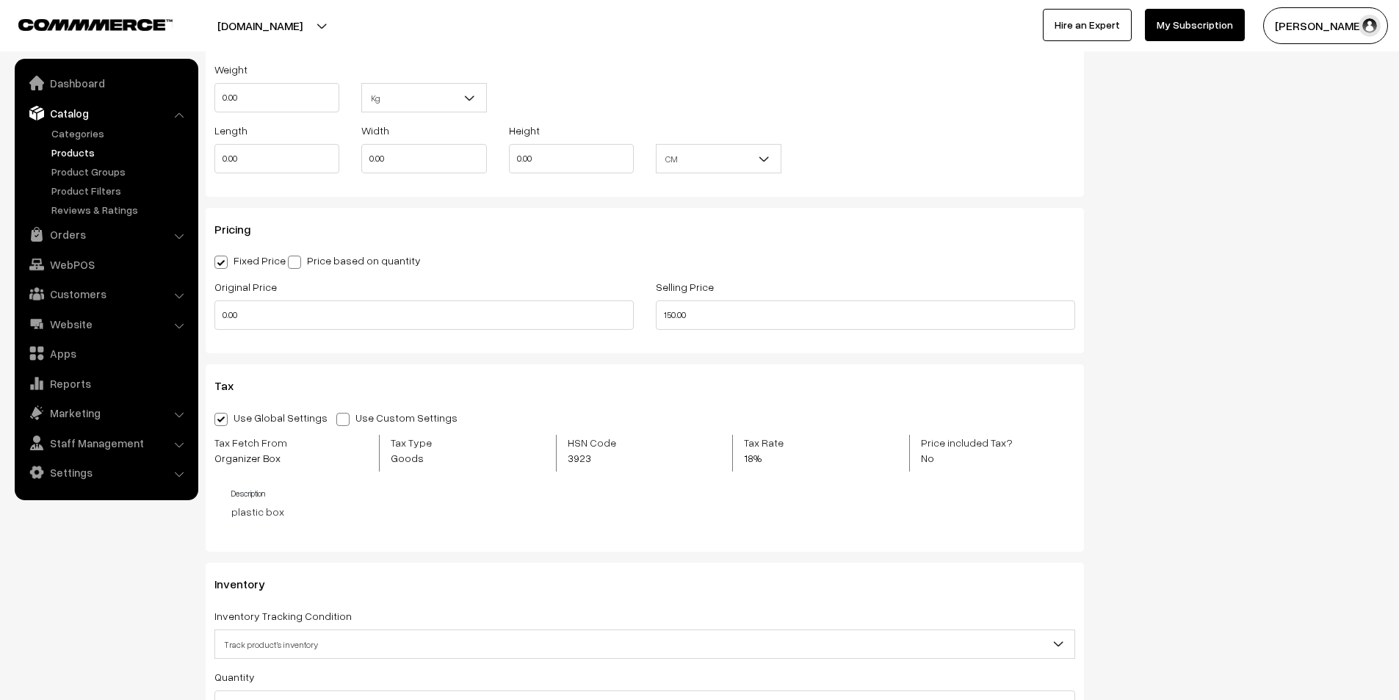
scroll to position [1175, 0]
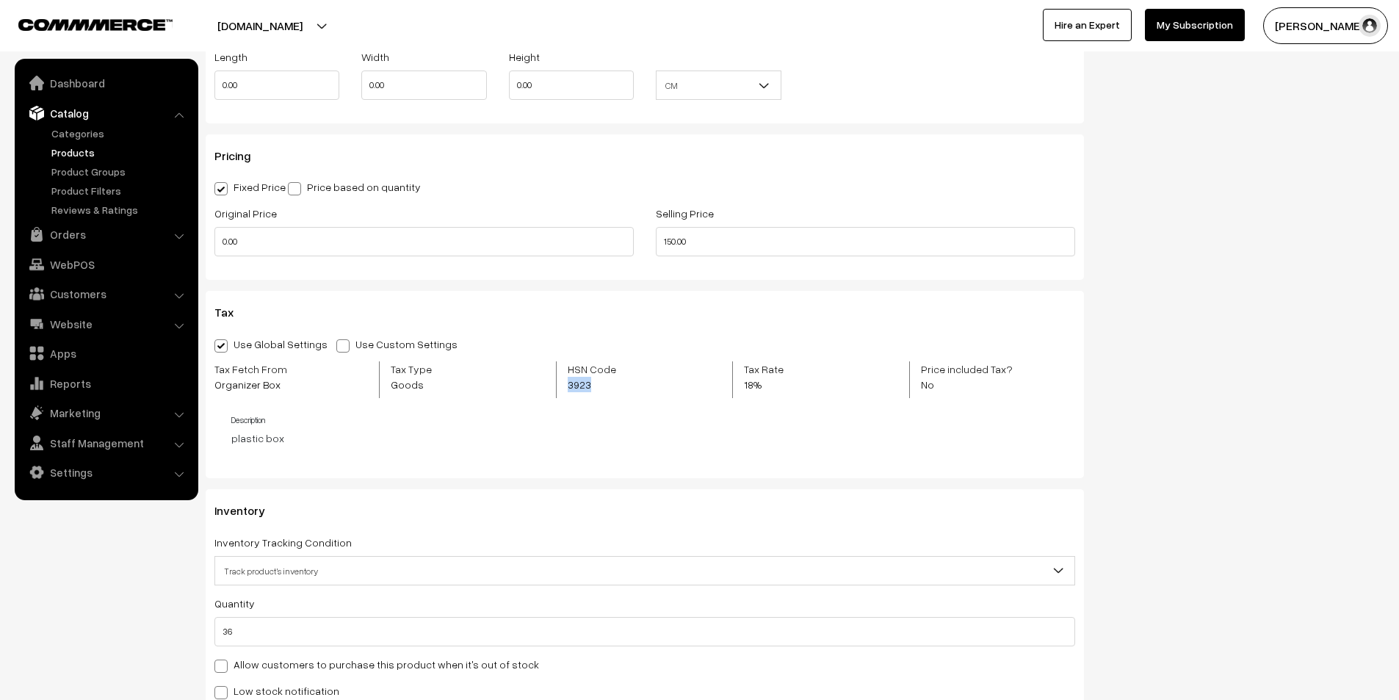
drag, startPoint x: 604, startPoint y: 383, endPoint x: 568, endPoint y: 384, distance: 36.8
click at [568, 384] on span "3923" at bounding box center [604, 384] width 72 height 15
copy span "3923"
